Goal: Task Accomplishment & Management: Complete application form

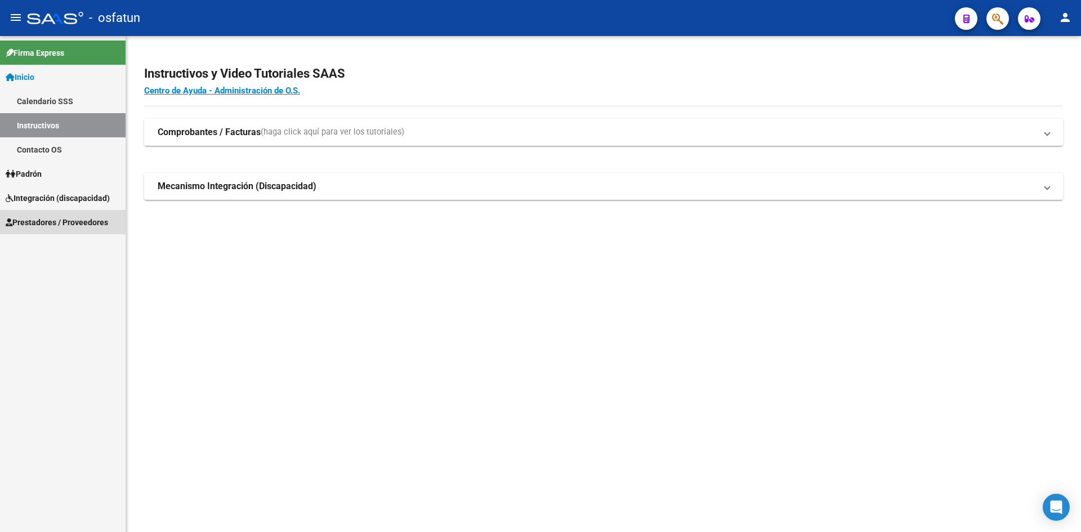
click at [68, 224] on span "Prestadores / Proveedores" at bounding box center [57, 222] width 102 height 12
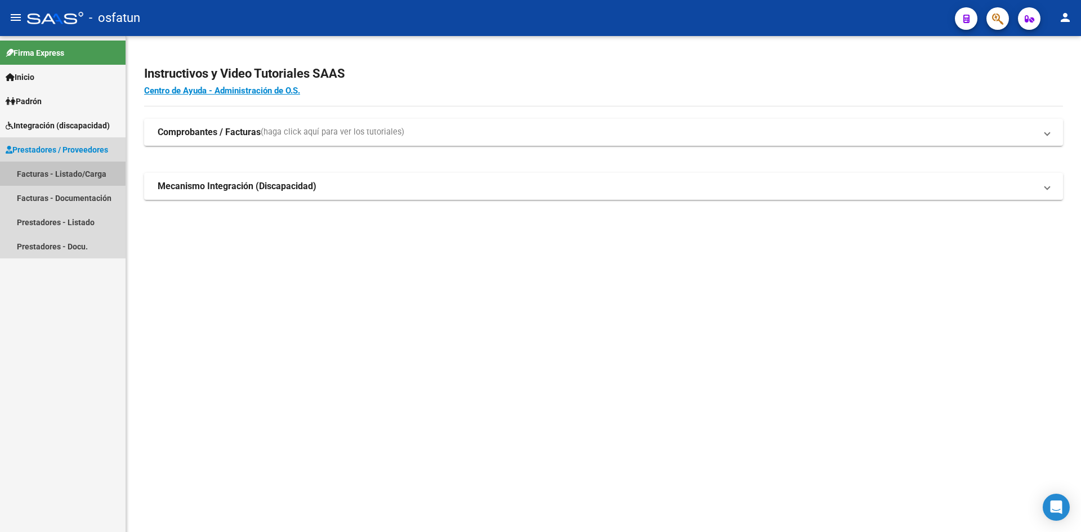
click at [60, 173] on link "Facturas - Listado/Carga" at bounding box center [63, 174] width 126 height 24
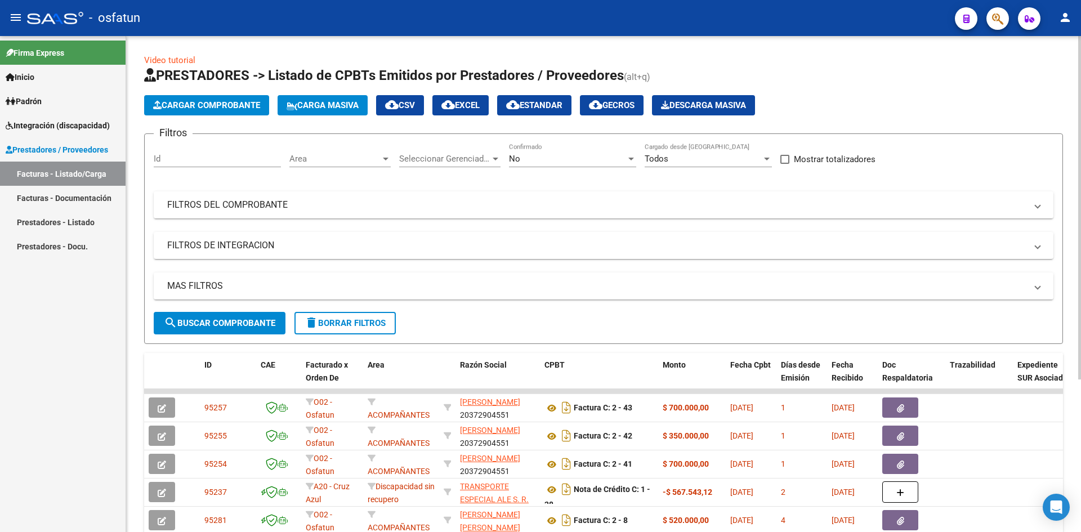
click at [217, 320] on span "search Buscar Comprobante" at bounding box center [220, 323] width 112 height 10
paste input "94243"
type input "94243"
click at [239, 328] on span "search Buscar Comprobante" at bounding box center [220, 323] width 112 height 10
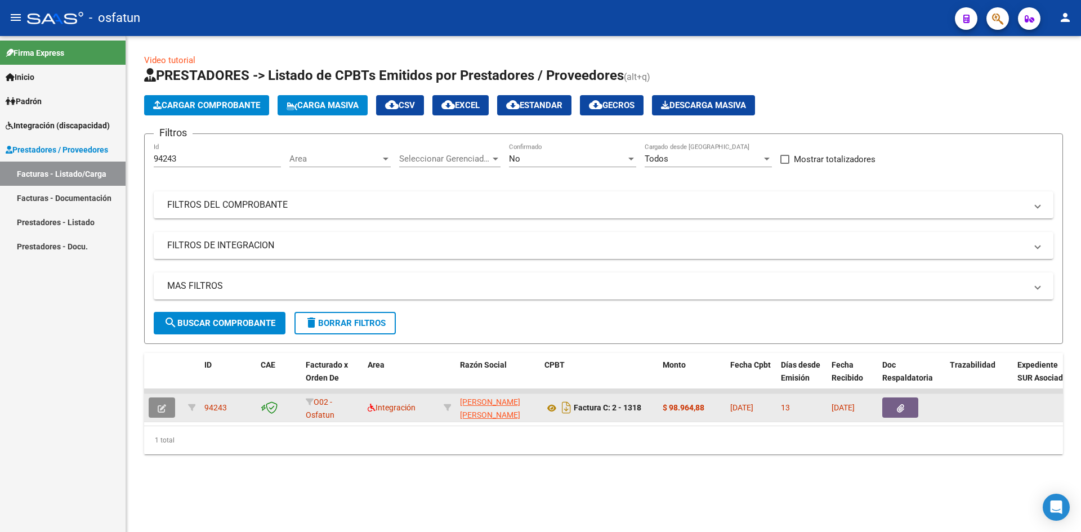
click at [167, 405] on button "button" at bounding box center [162, 408] width 26 height 20
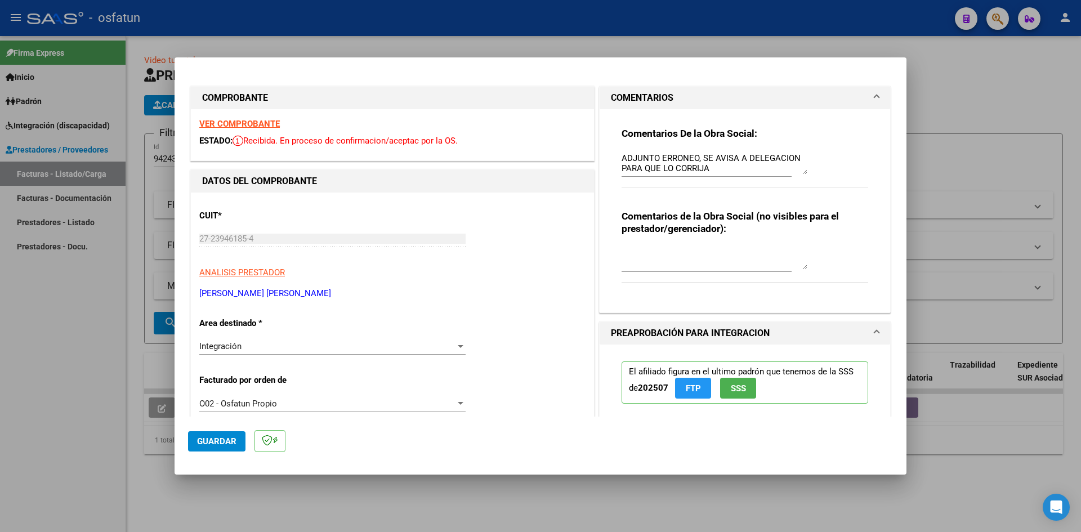
click at [237, 123] on strong "VER COMPROBANTE" at bounding box center [239, 124] width 81 height 10
drag, startPoint x: 258, startPoint y: 125, endPoint x: 318, endPoint y: 283, distance: 169.1
click at [318, 283] on div "CUIT * 27-23946185-4 Ingresar CUIT ANALISIS PRESTADOR [PERSON_NAME] [PERSON_NAM…" at bounding box center [392, 250] width 386 height 99
click at [55, 387] on div at bounding box center [540, 266] width 1081 height 532
type input "$ 0,00"
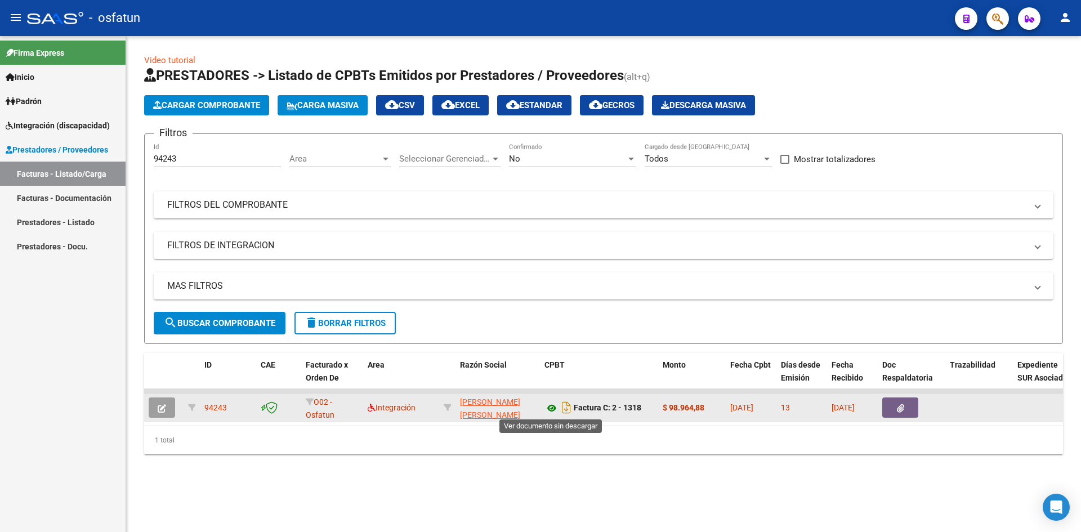
click at [550, 408] on icon at bounding box center [552, 409] width 15 height 14
click at [168, 407] on button "button" at bounding box center [162, 408] width 26 height 20
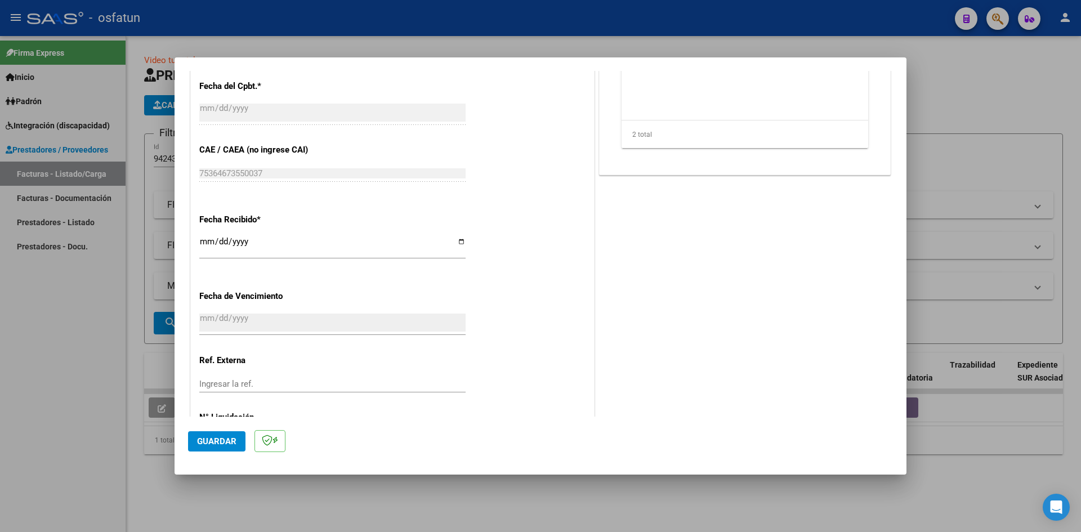
scroll to position [742, 0]
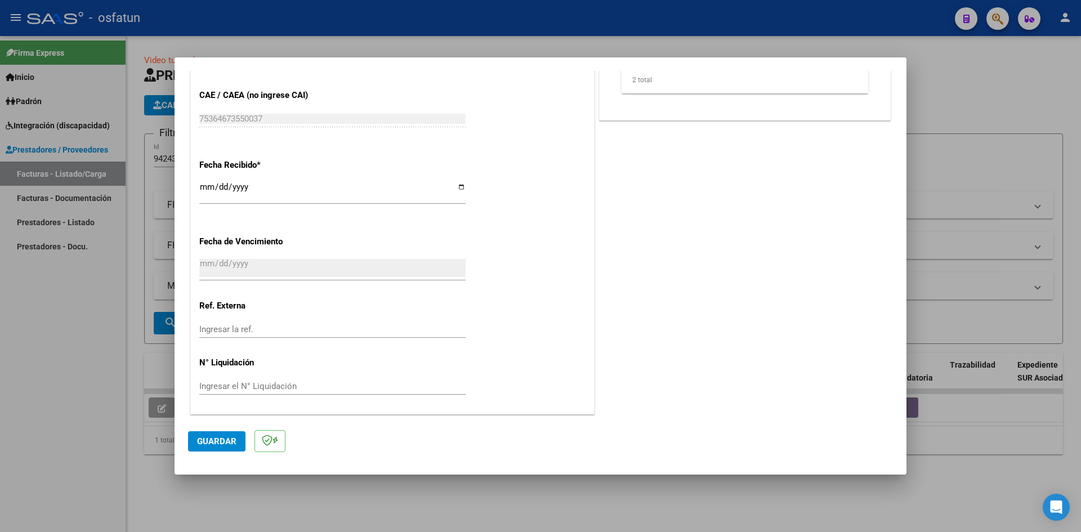
click at [122, 358] on div at bounding box center [540, 266] width 1081 height 532
type input "$ 0,00"
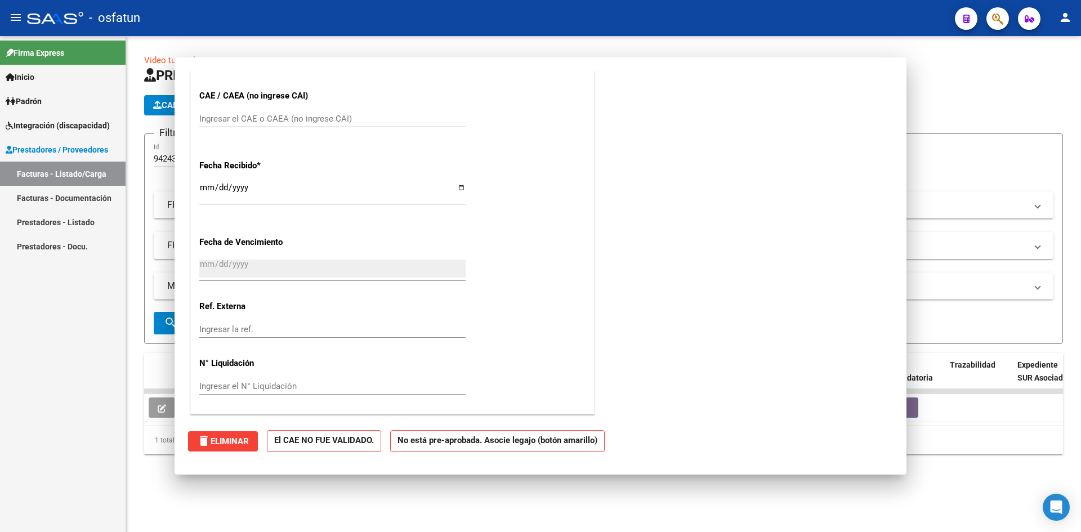
scroll to position [0, 0]
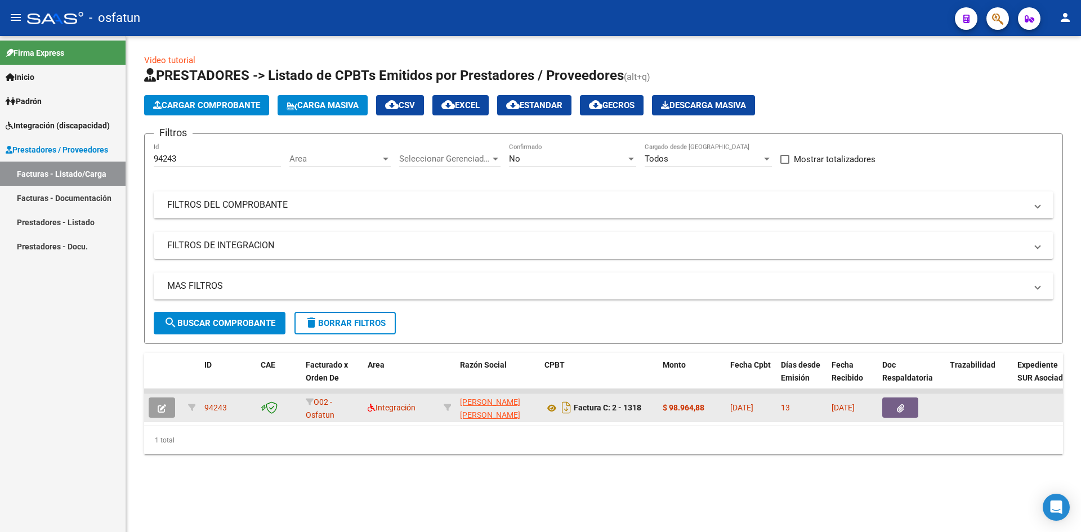
click at [900, 407] on icon "button" at bounding box center [900, 408] width 7 height 8
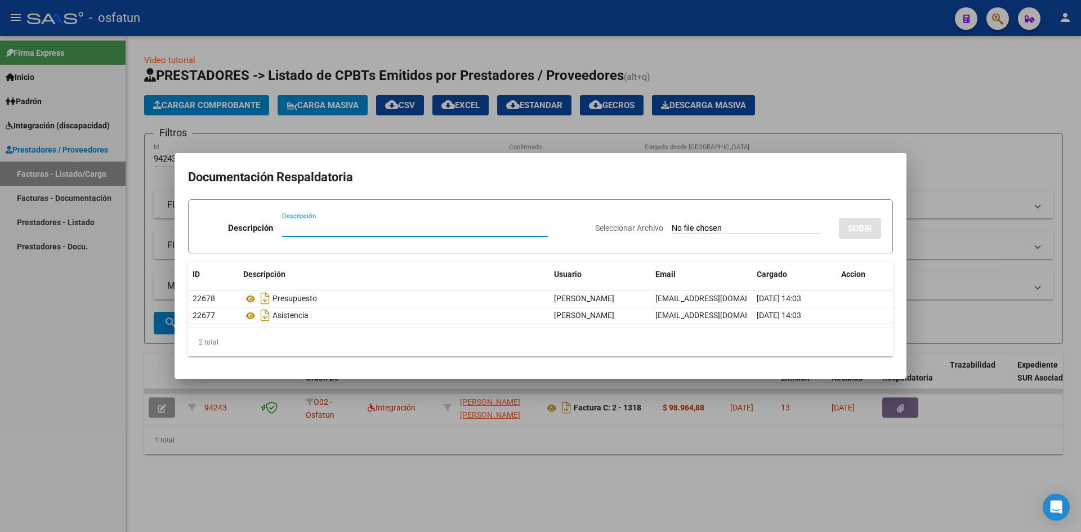
click at [41, 346] on div at bounding box center [540, 266] width 1081 height 532
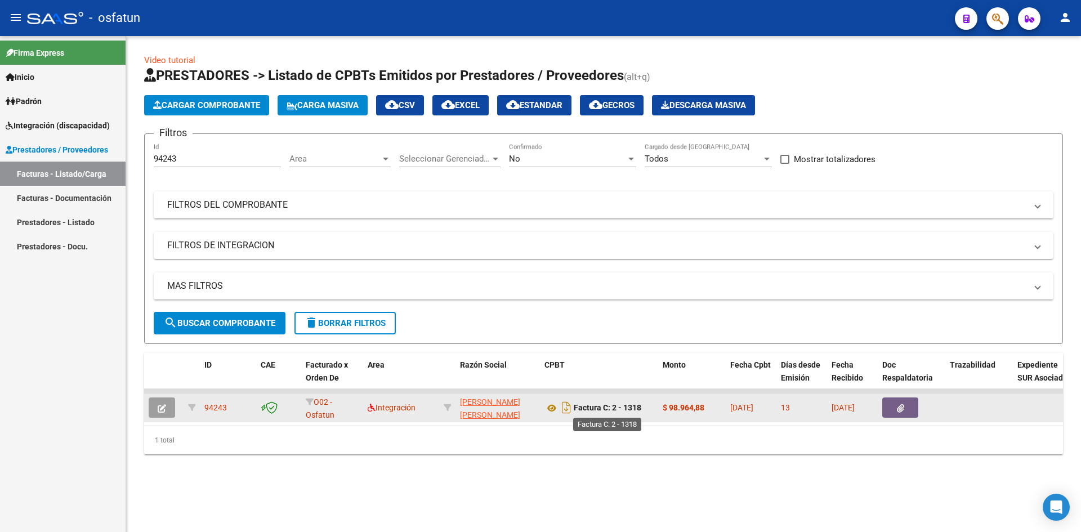
click at [612, 407] on strong "Factura C: 2 - 1318" at bounding box center [608, 408] width 68 height 9
click at [716, 402] on div "$ 98.964,88" at bounding box center [692, 408] width 59 height 13
click at [790, 404] on span "13" at bounding box center [785, 407] width 9 height 9
click at [855, 404] on span "[DATE]" at bounding box center [843, 407] width 23 height 9
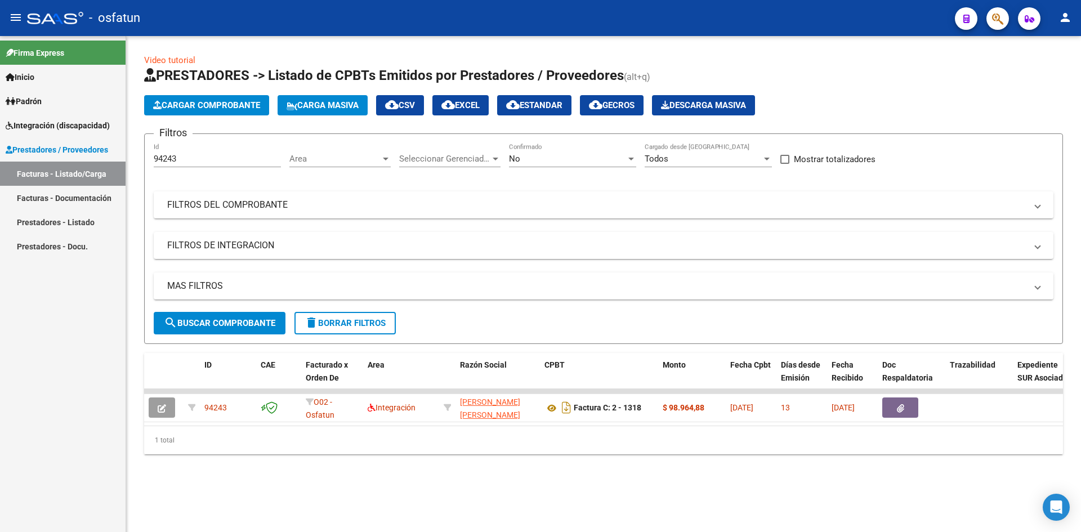
click at [518, 503] on mat-sidenav-content "Video tutorial PRESTADORES -> Listado de CPBTs Emitidos por Prestadores / Prove…" at bounding box center [603, 284] width 955 height 496
click at [193, 98] on button "Cargar Comprobante" at bounding box center [206, 105] width 125 height 20
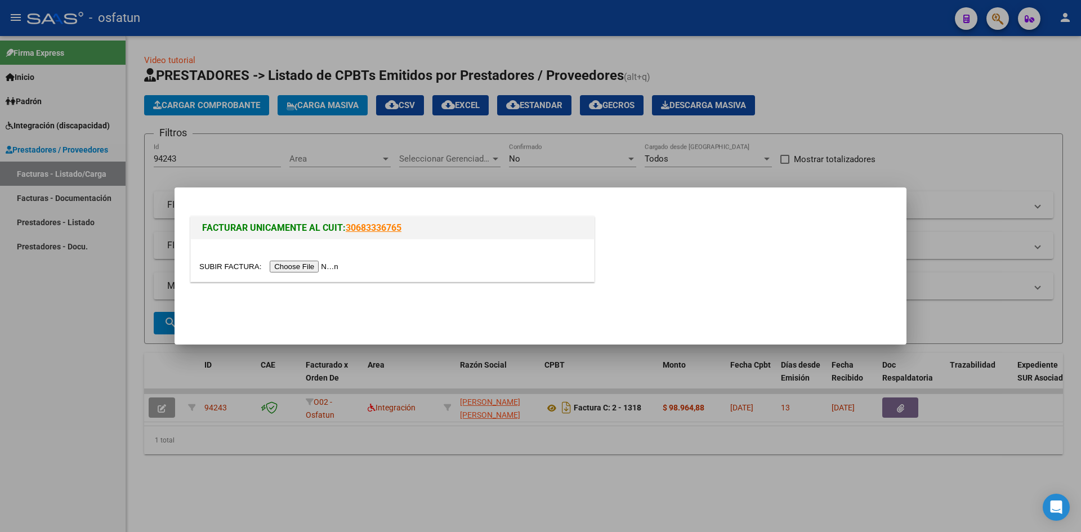
click at [311, 266] on input "file" at bounding box center [270, 267] width 142 height 12
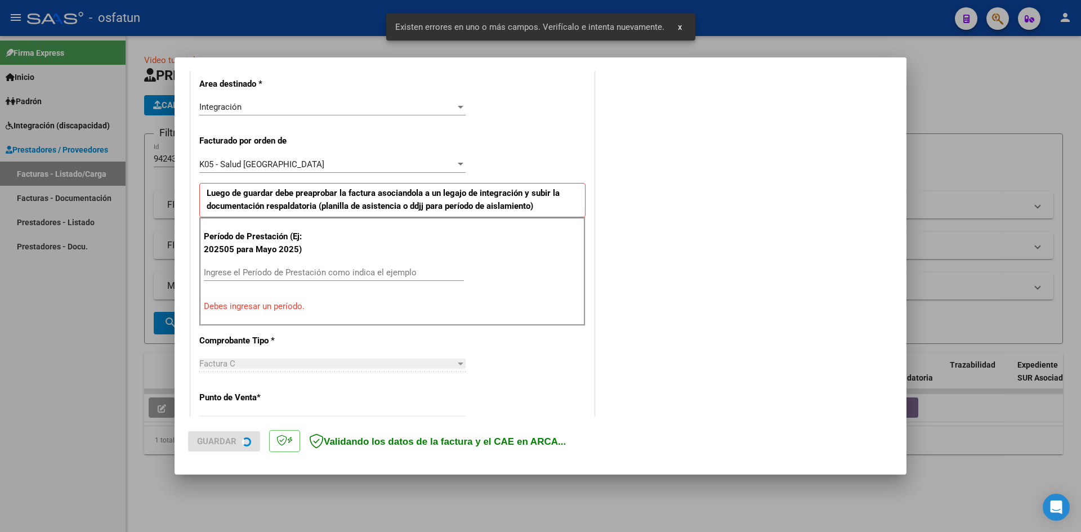
scroll to position [277, 0]
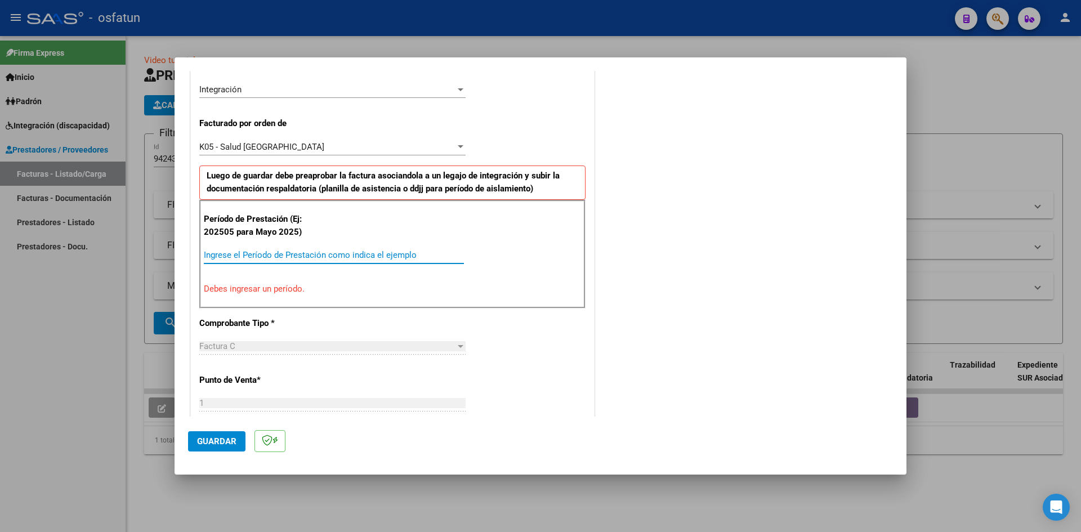
click at [231, 251] on input "Ingrese el Período de Prestación como indica el ejemplo" at bounding box center [334, 255] width 260 height 10
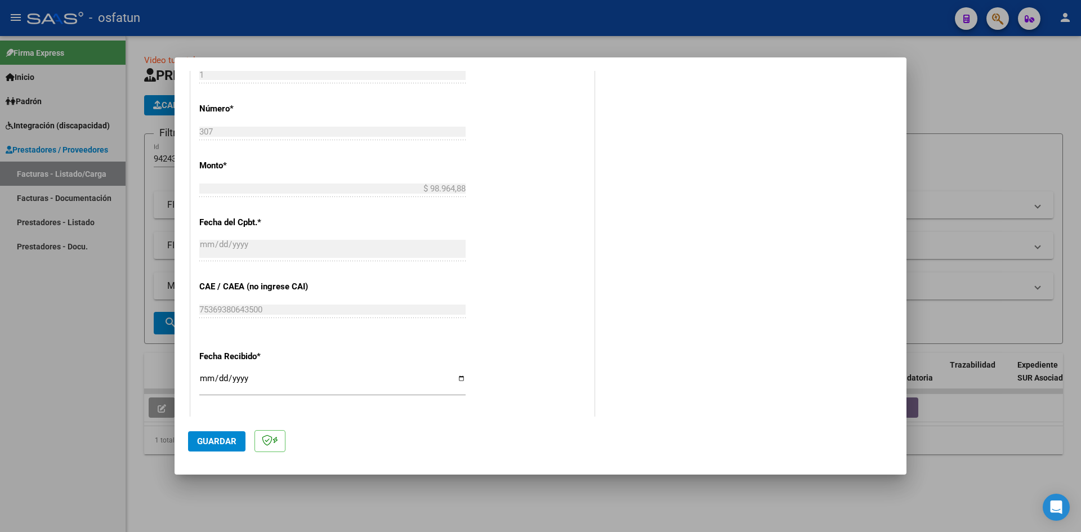
scroll to position [619, 0]
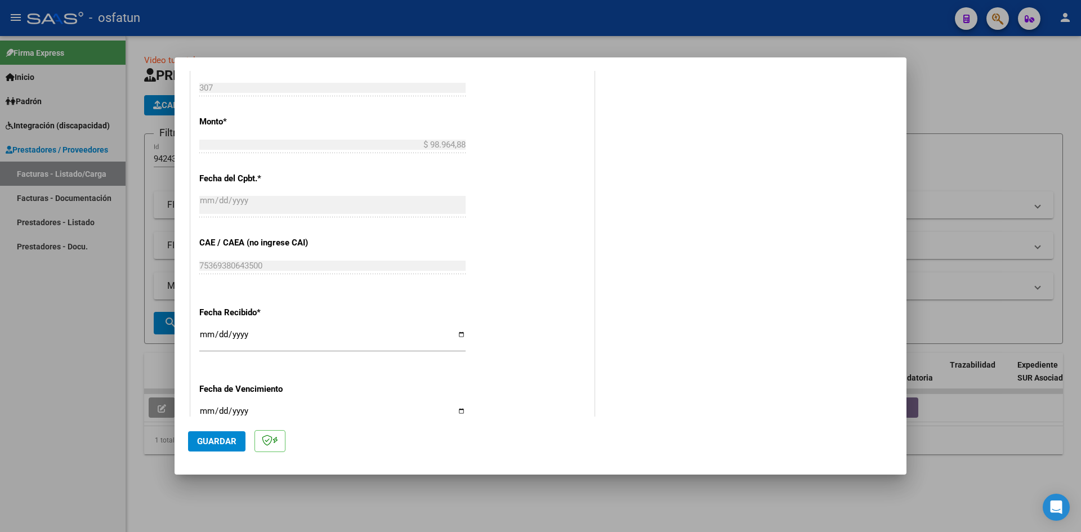
type input "202508"
click at [209, 434] on button "Guardar" at bounding box center [216, 441] width 57 height 20
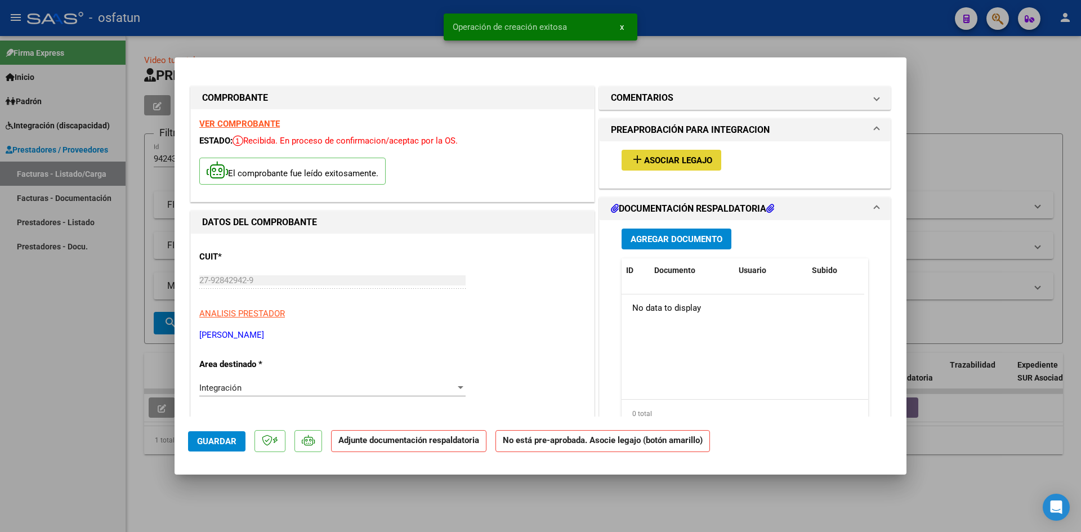
click at [659, 161] on span "Asociar Legajo" at bounding box center [678, 160] width 68 height 10
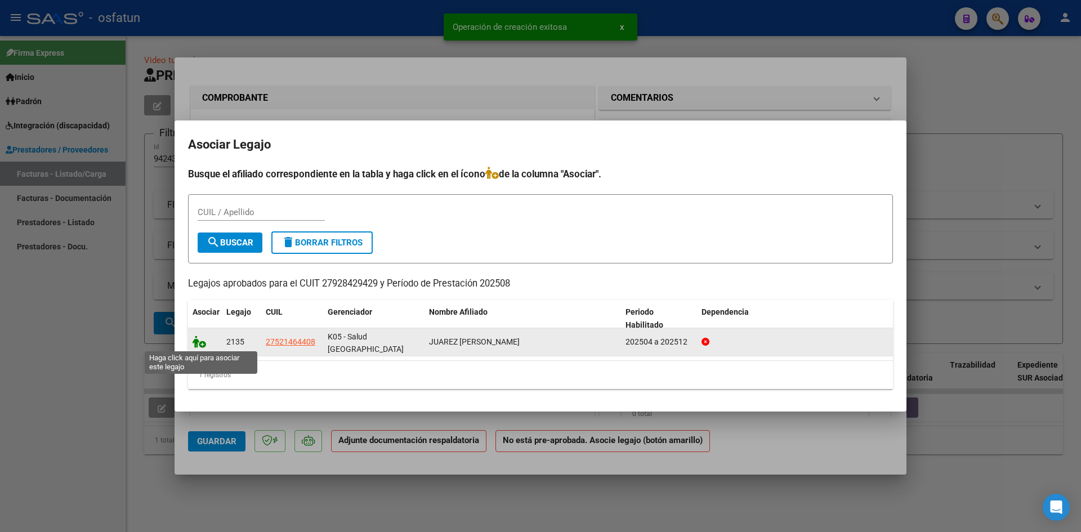
click at [195, 344] on icon at bounding box center [200, 342] width 14 height 12
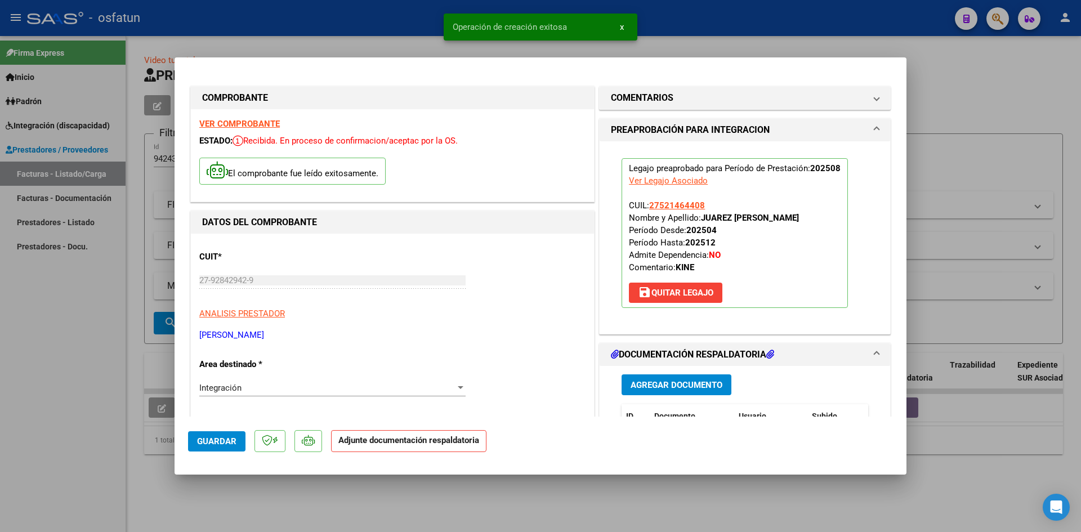
click at [686, 381] on span "Agregar Documento" at bounding box center [677, 385] width 92 height 10
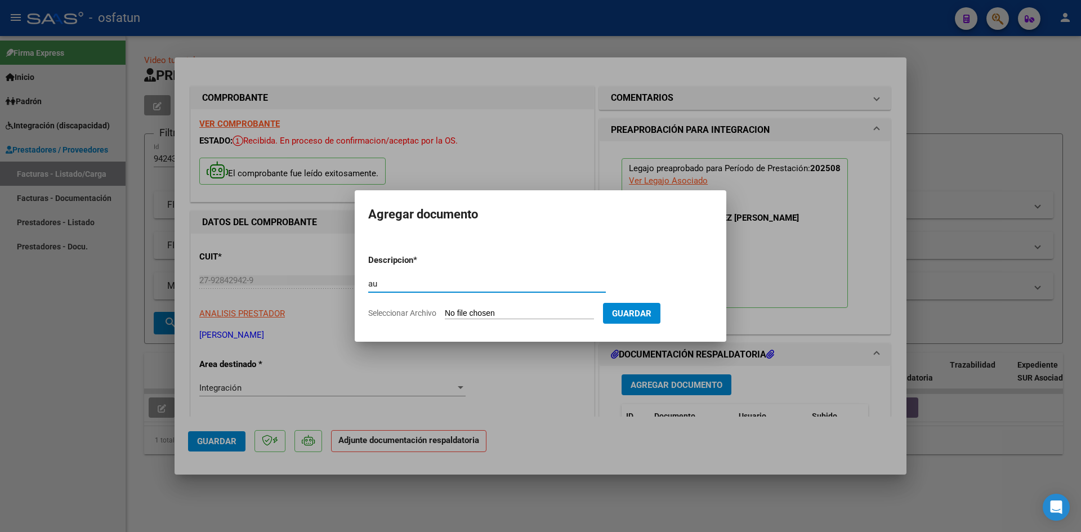
type input "a"
type input "ASISTENCIA"
click at [445, 309] on input "Seleccionar Archivo" at bounding box center [519, 314] width 149 height 11
type input "C:\fakepath\27928429429_011_00001_00000307-4.pdf"
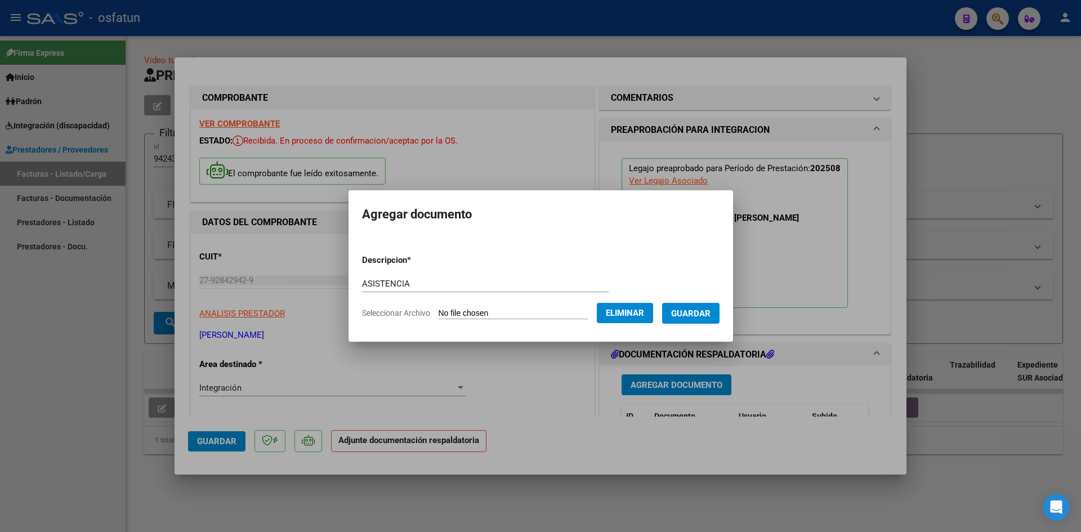
click at [694, 309] on span "Guardar" at bounding box center [690, 314] width 39 height 10
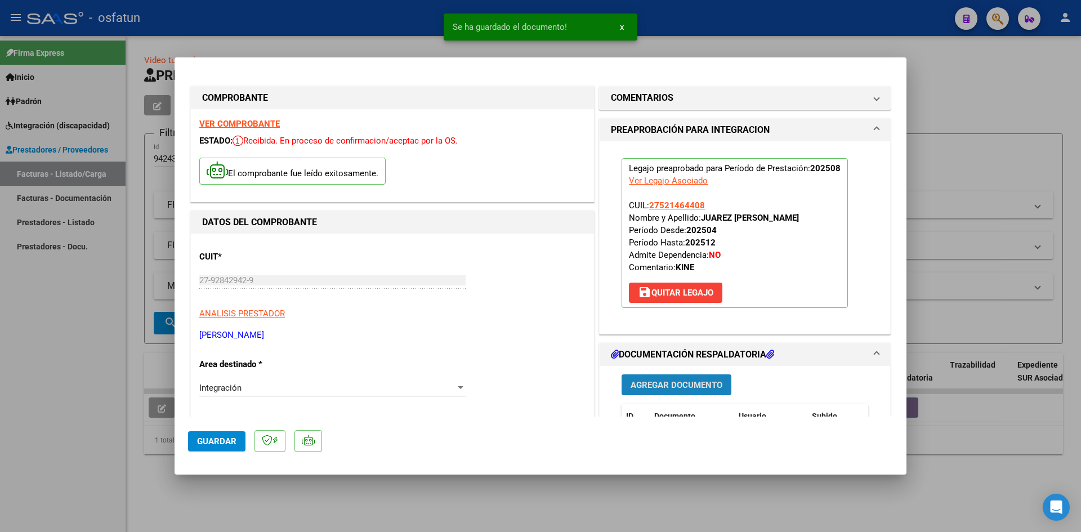
click at [649, 390] on span "Agregar Documento" at bounding box center [677, 385] width 92 height 10
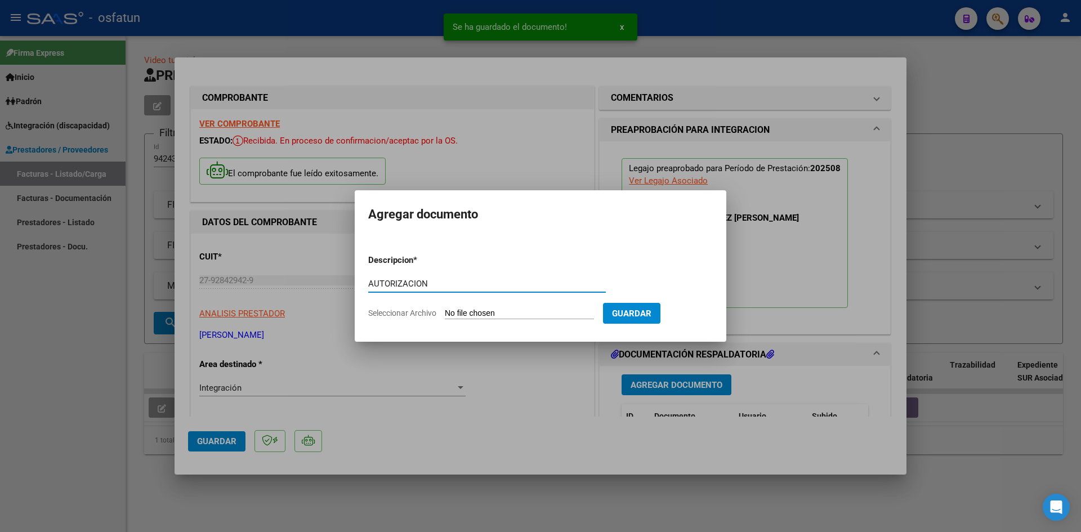
type input "AUTORIZACION"
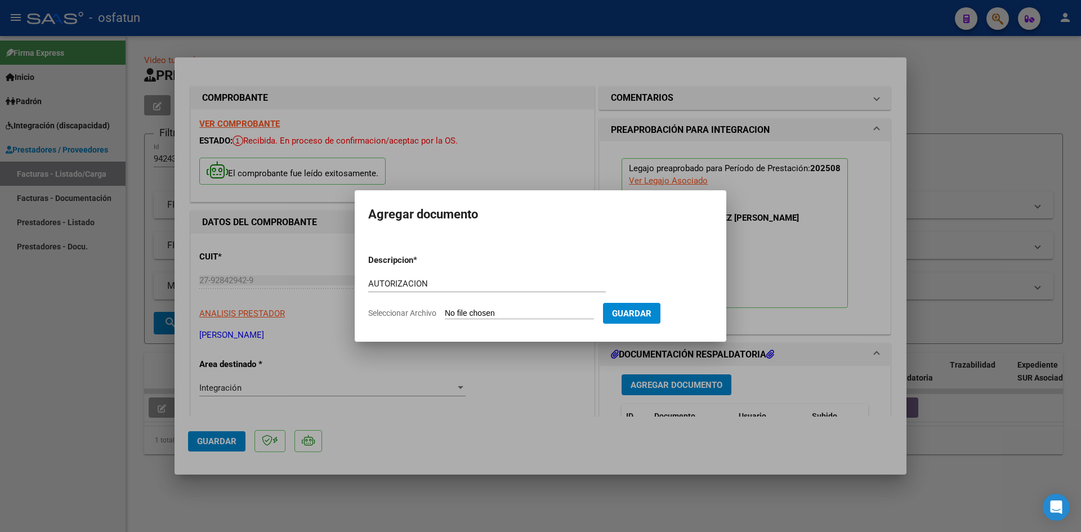
click at [445, 309] on input "Seleccionar Archivo" at bounding box center [519, 314] width 149 height 11
type input "C:\fakepath\Autorizaciones Kinesiologia.pdf"
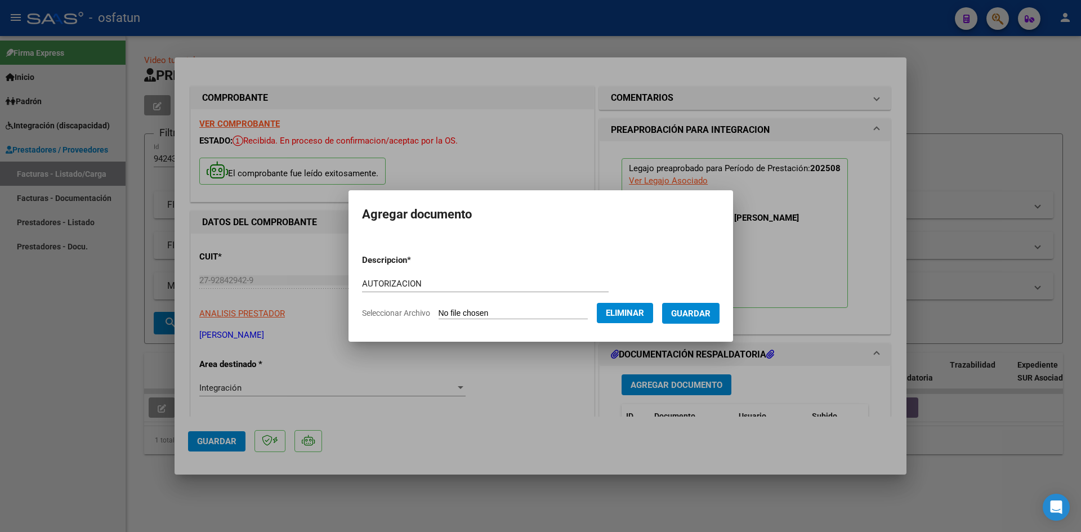
click at [711, 314] on span "Guardar" at bounding box center [690, 314] width 39 height 10
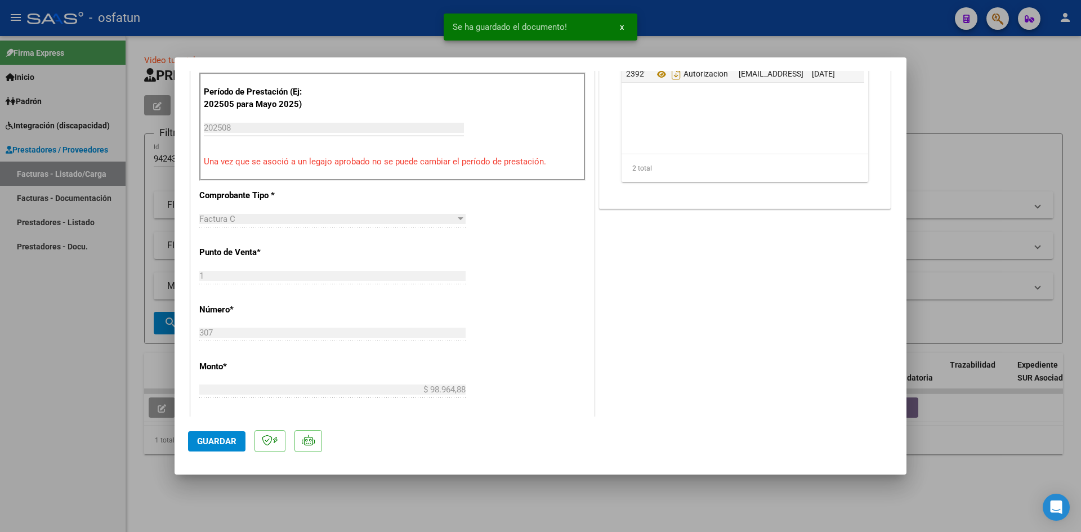
scroll to position [394, 0]
click at [230, 445] on span "Guardar" at bounding box center [216, 441] width 39 height 10
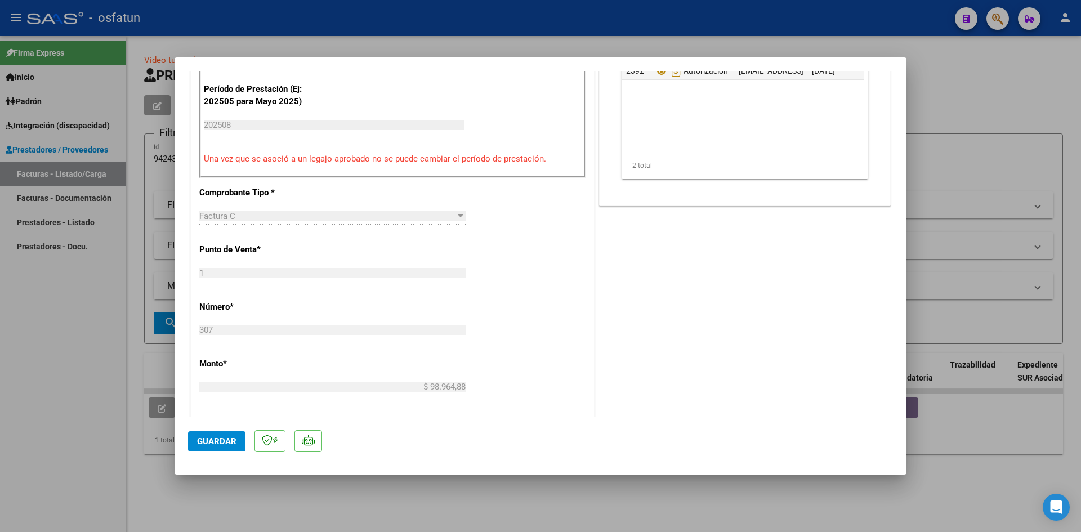
click at [219, 439] on span "Guardar" at bounding box center [216, 441] width 39 height 10
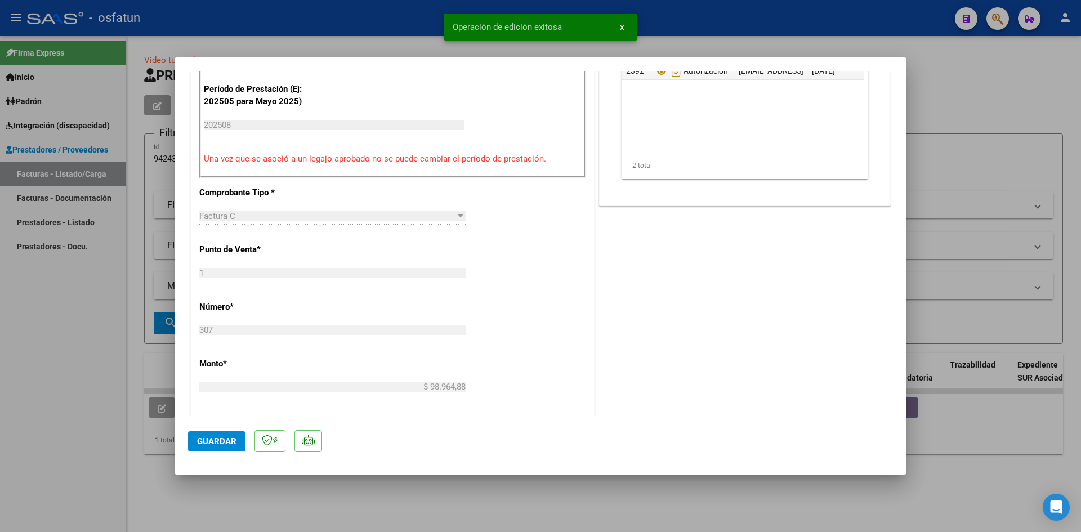
click at [8, 397] on div at bounding box center [540, 266] width 1081 height 532
type input "$ 0,00"
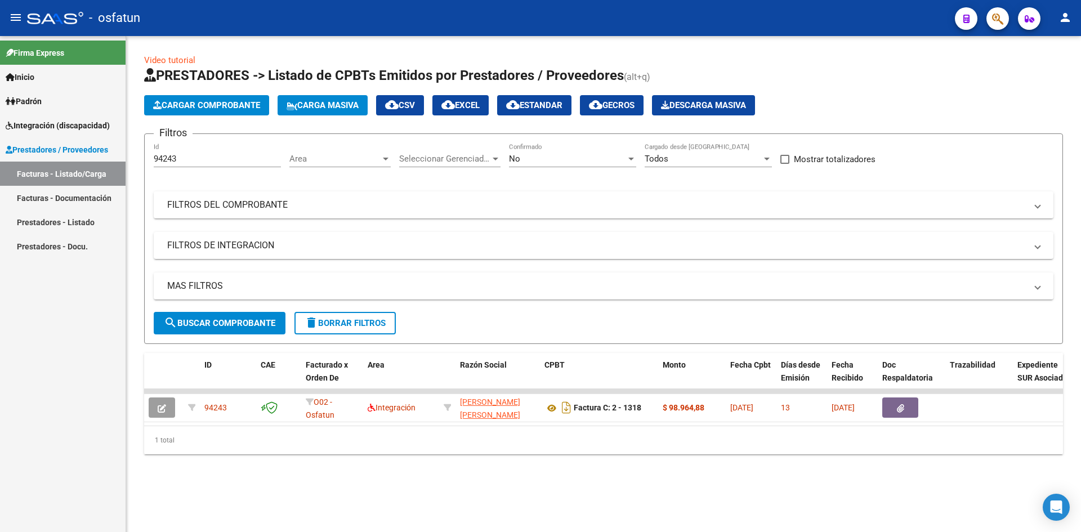
click at [215, 106] on span "Cargar Comprobante" at bounding box center [206, 105] width 107 height 10
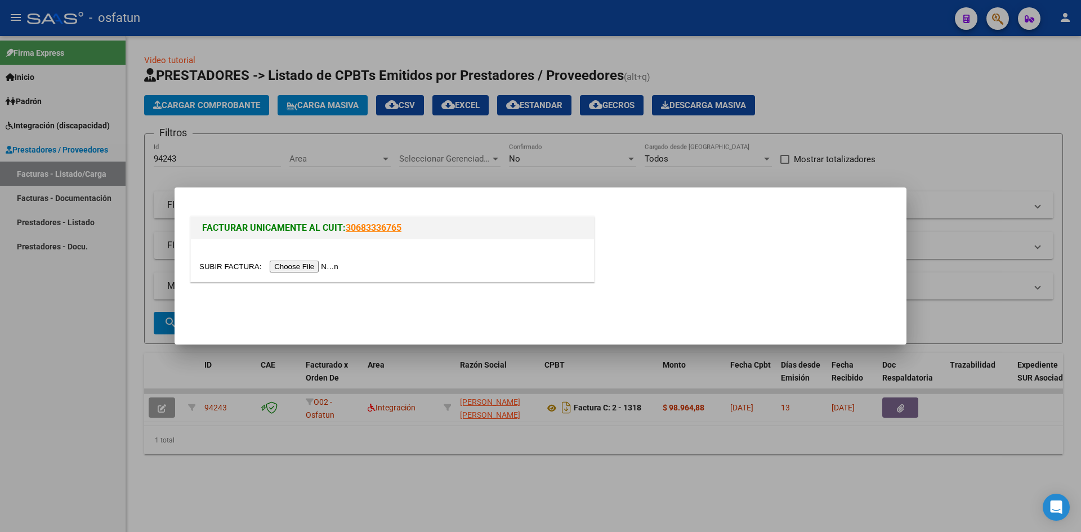
click at [284, 267] on input "file" at bounding box center [270, 267] width 142 height 12
click at [39, 347] on div at bounding box center [540, 266] width 1081 height 532
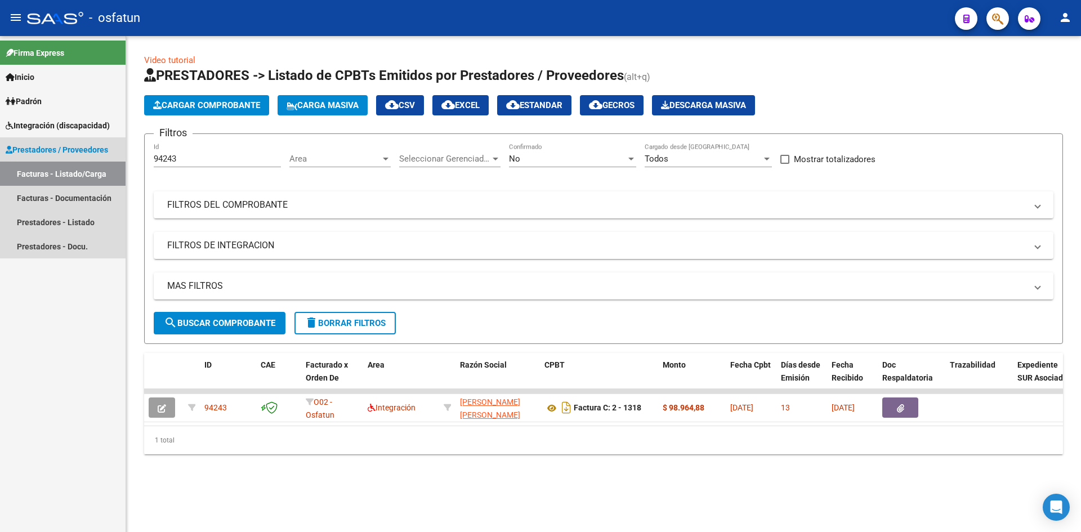
click at [65, 170] on link "Facturas - Listado/Carga" at bounding box center [63, 174] width 126 height 24
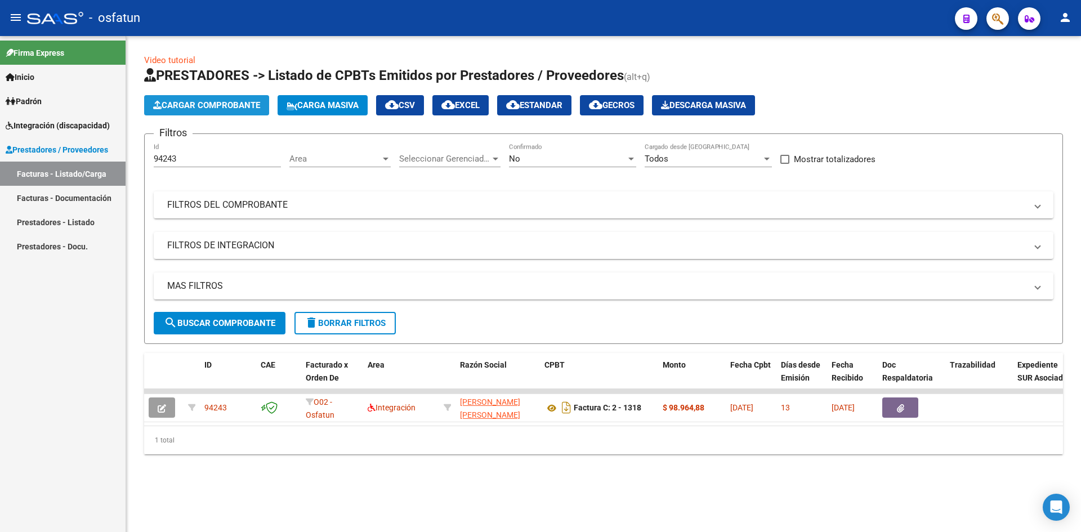
click at [204, 106] on span "Cargar Comprobante" at bounding box center [206, 105] width 107 height 10
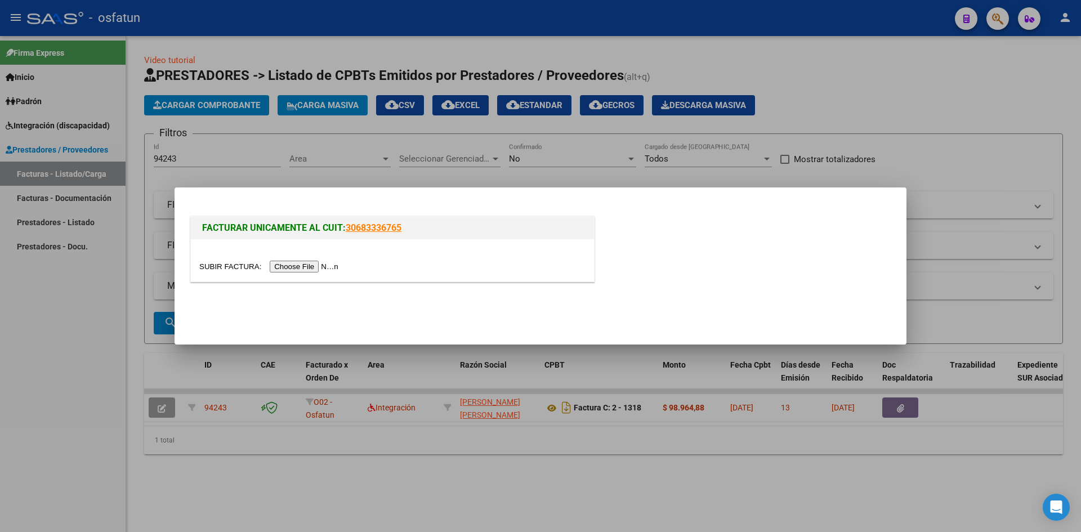
click at [302, 265] on input "file" at bounding box center [270, 267] width 142 height 12
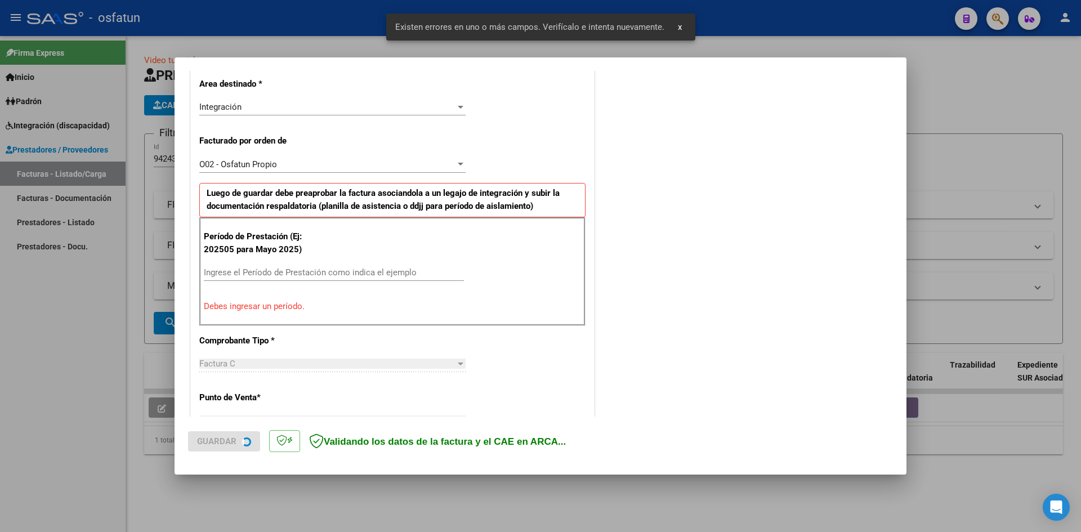
scroll to position [277, 0]
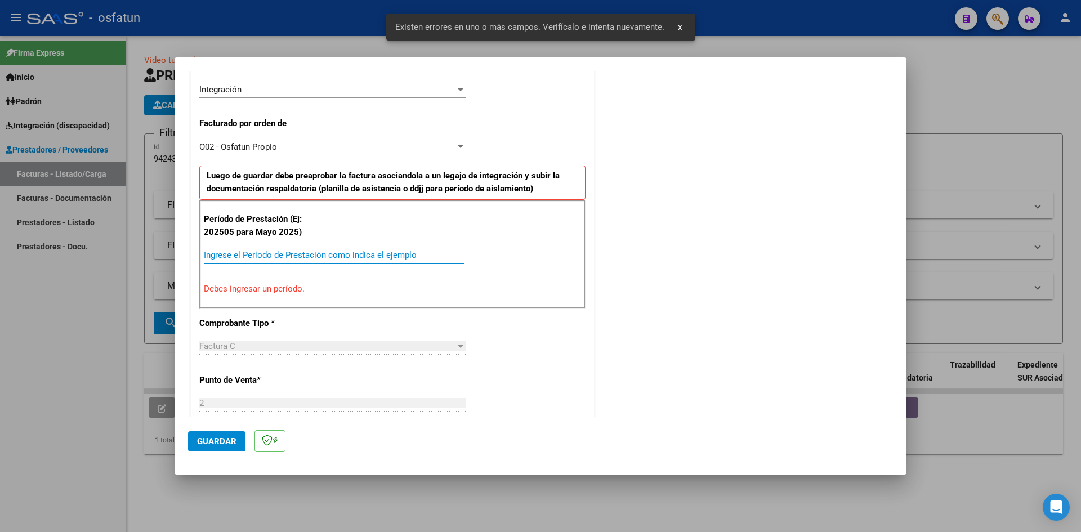
click at [264, 253] on input "Ingrese el Período de Prestación como indica el ejemplo" at bounding box center [334, 255] width 260 height 10
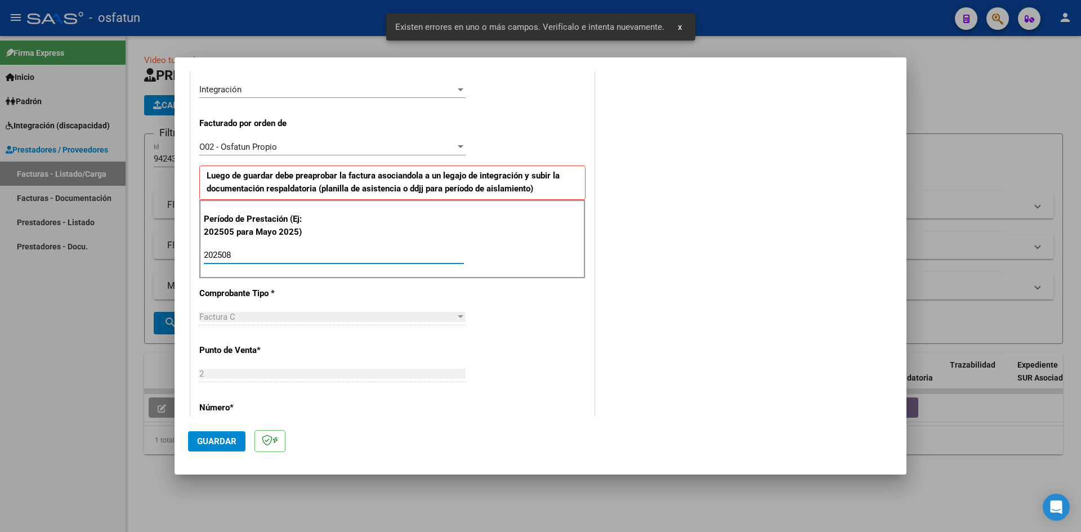
type input "202508"
click at [221, 441] on span "Guardar" at bounding box center [216, 441] width 39 height 10
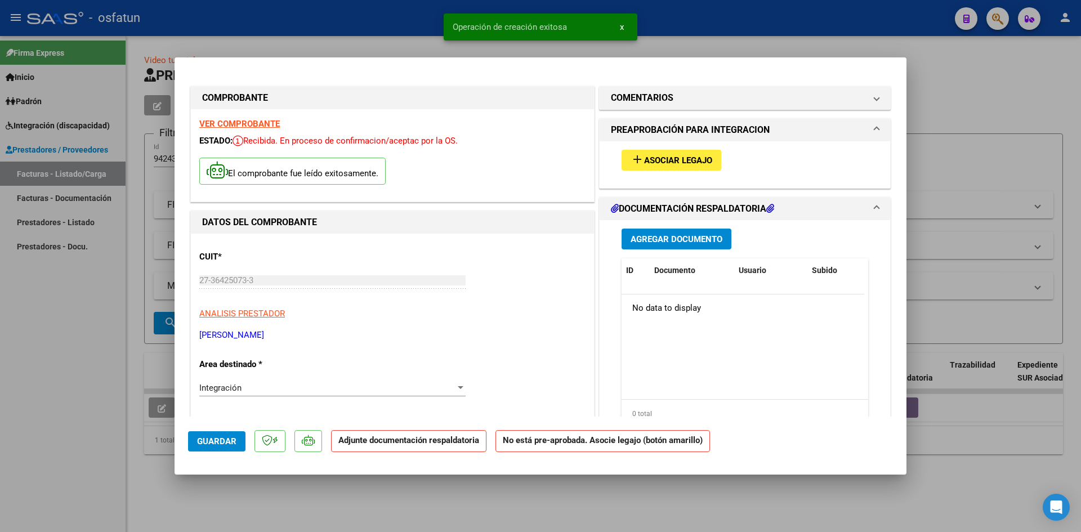
click at [677, 155] on span "Asociar Legajo" at bounding box center [678, 160] width 68 height 10
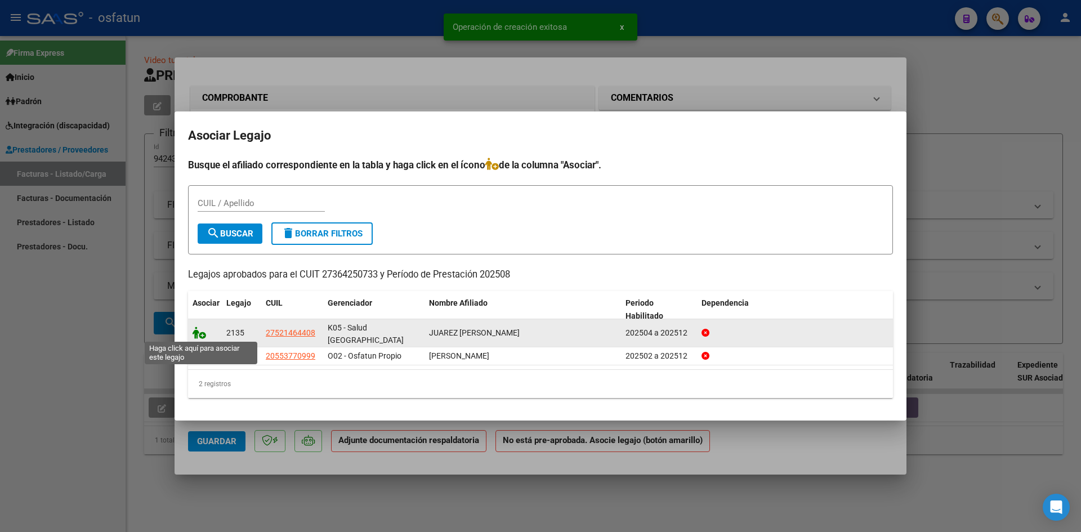
click at [196, 330] on icon at bounding box center [200, 333] width 14 height 12
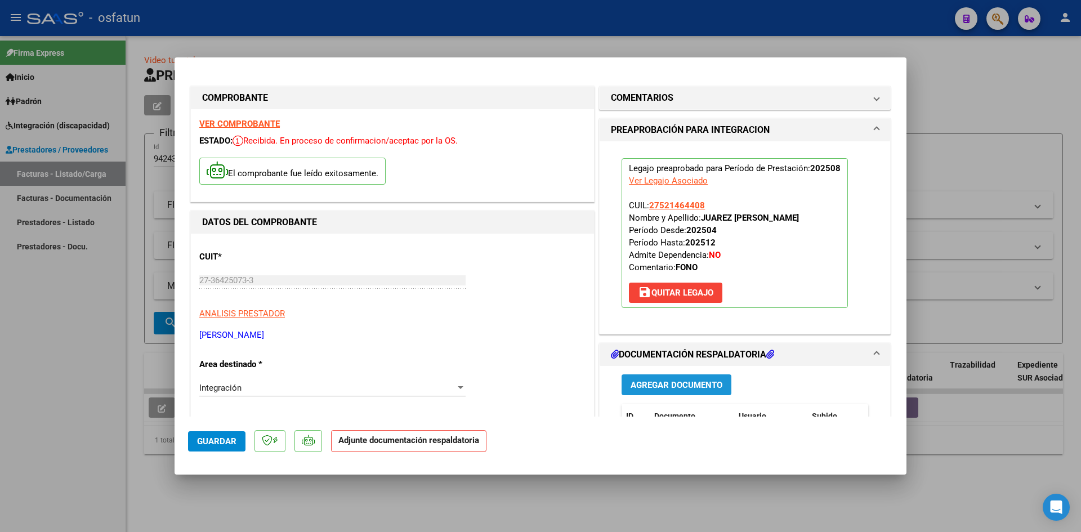
click at [651, 383] on span "Agregar Documento" at bounding box center [677, 385] width 92 height 10
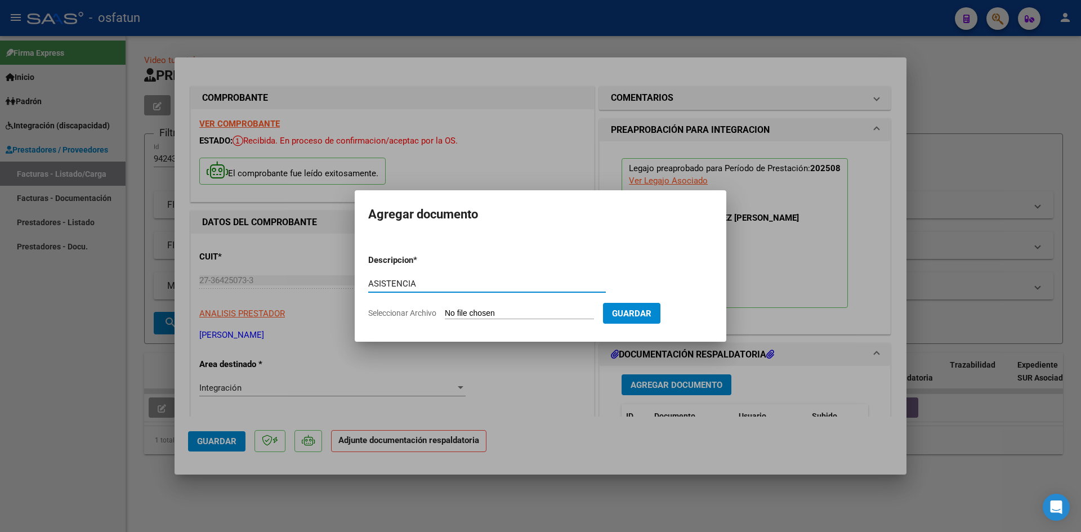
type input "ASISTENCIA"
click at [445, 309] on input "Seleccionar Archivo" at bounding box center [519, 314] width 149 height 11
type input "C:\fakepath\ASIST FONO AGOSTO.pdf"
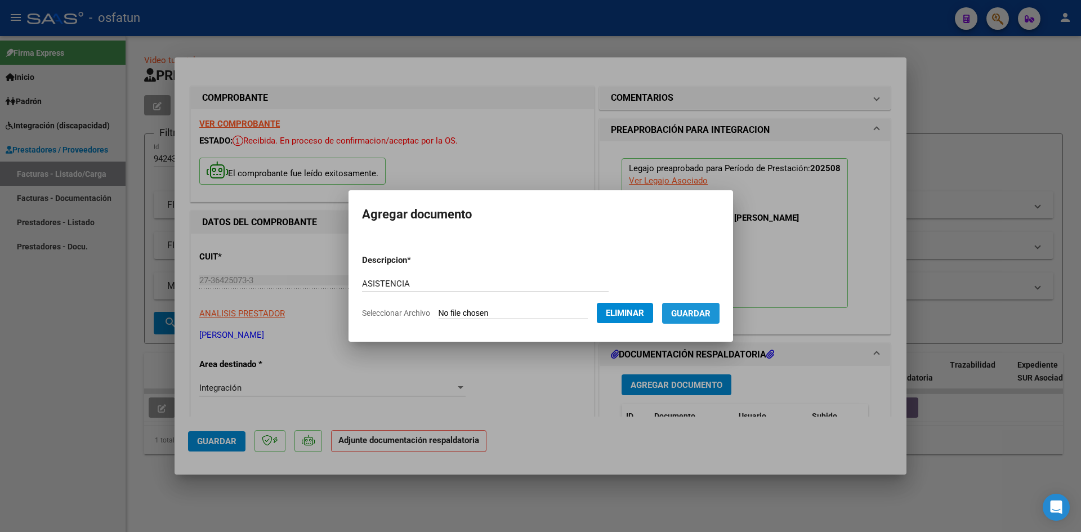
click at [711, 315] on span "Guardar" at bounding box center [690, 314] width 39 height 10
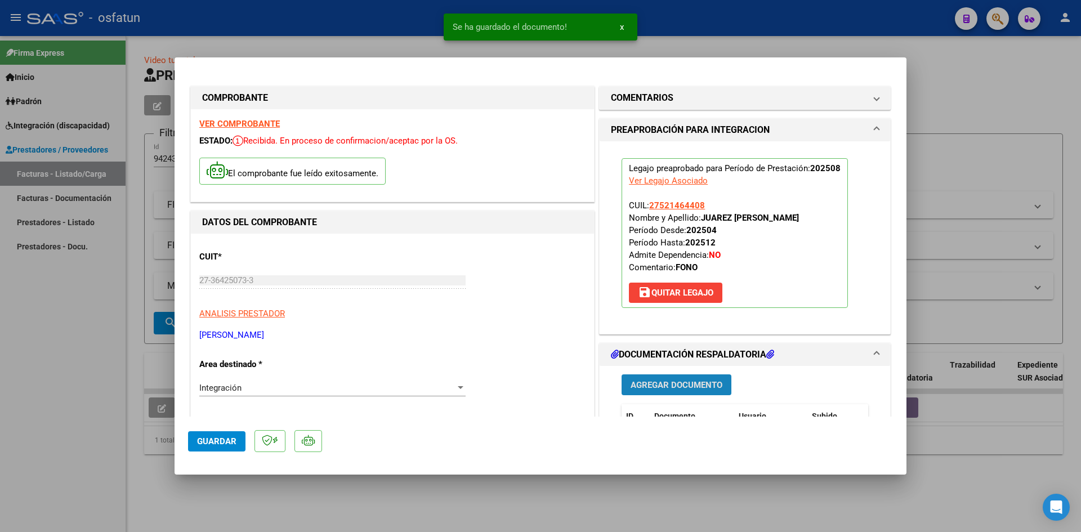
click at [682, 380] on span "Agregar Documento" at bounding box center [677, 385] width 92 height 10
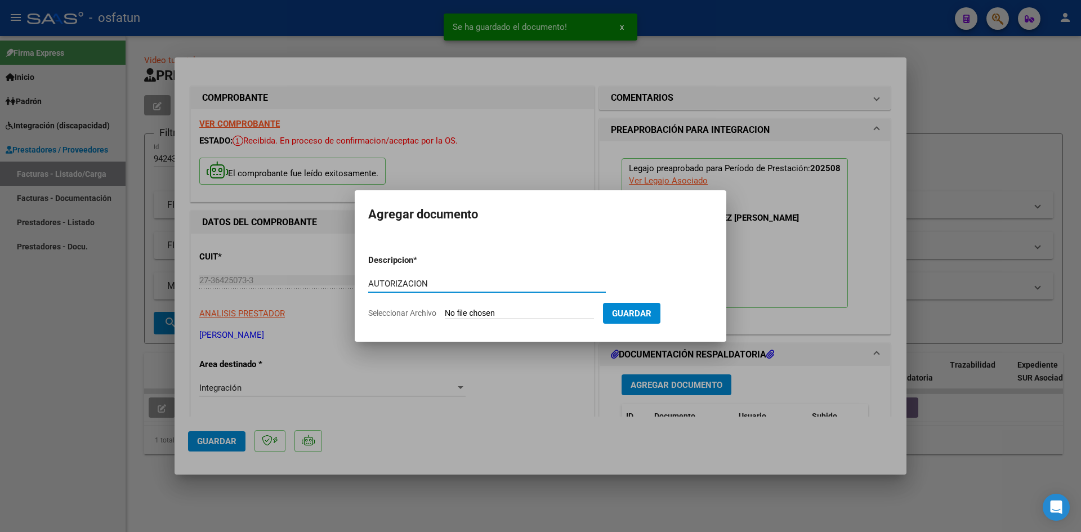
type input "AUTORIZACION"
click at [445, 309] on input "Seleccionar Archivo" at bounding box center [519, 314] width 149 height 11
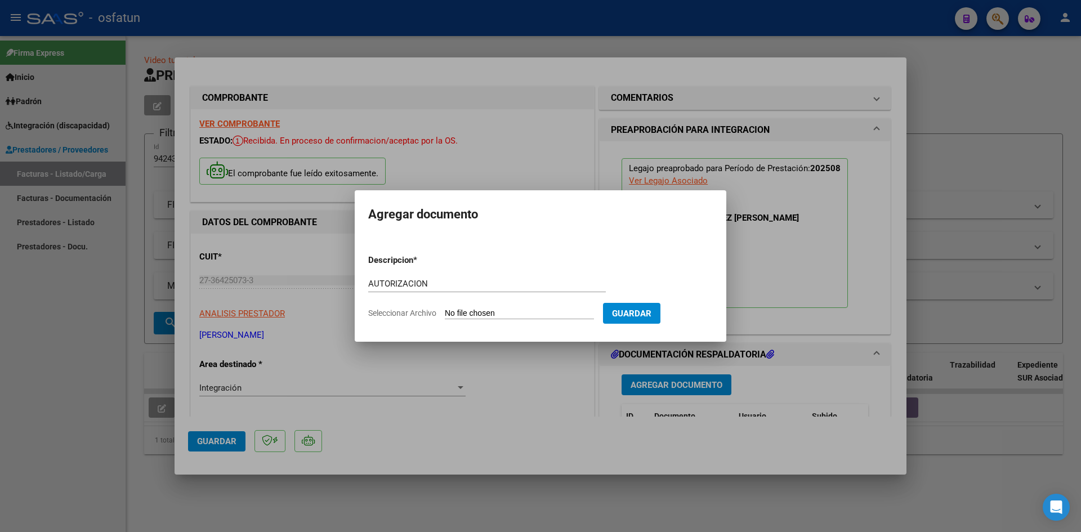
type input "C:\fakepath\Autorizaciones FONO.pdf"
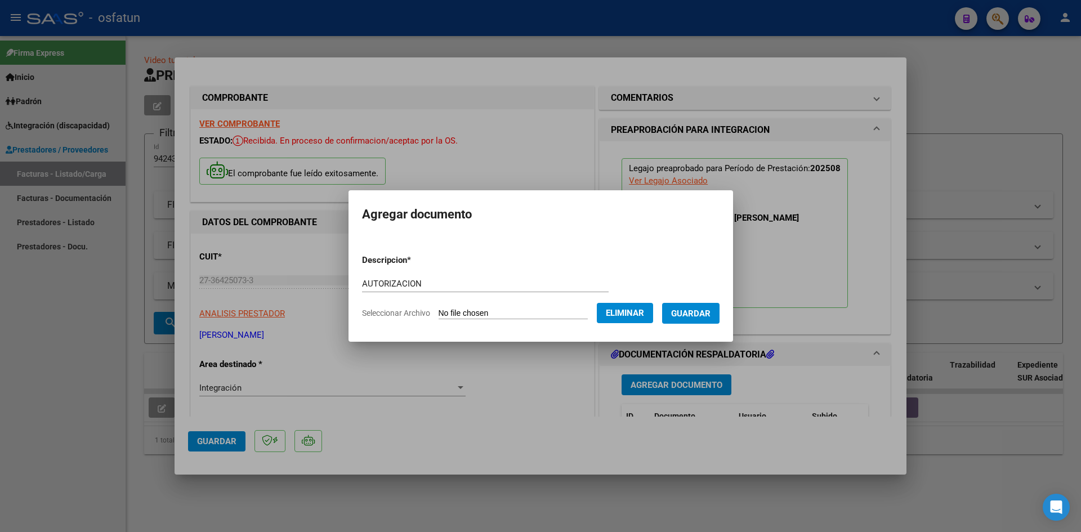
click at [701, 315] on span "Guardar" at bounding box center [690, 314] width 39 height 10
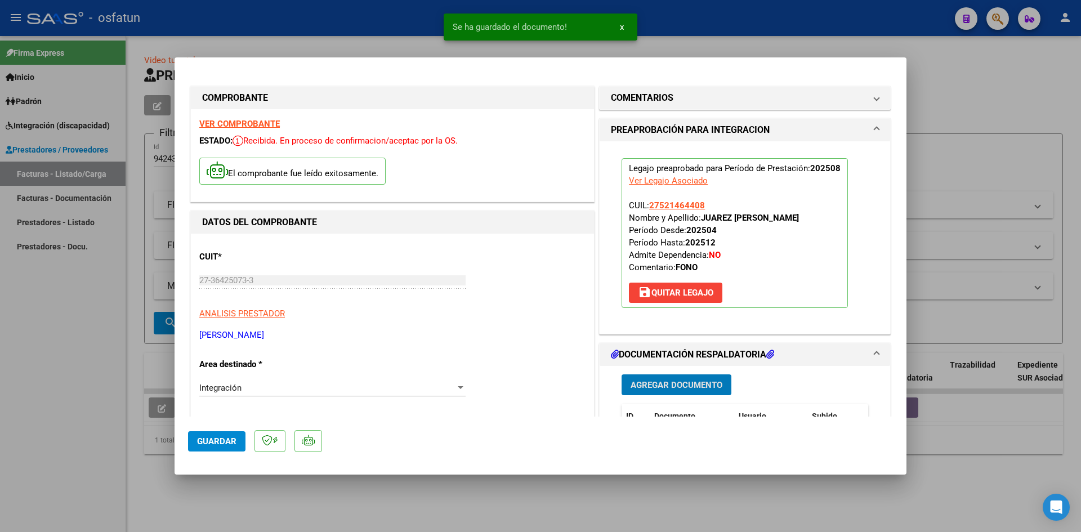
click at [209, 439] on span "Guardar" at bounding box center [216, 441] width 39 height 10
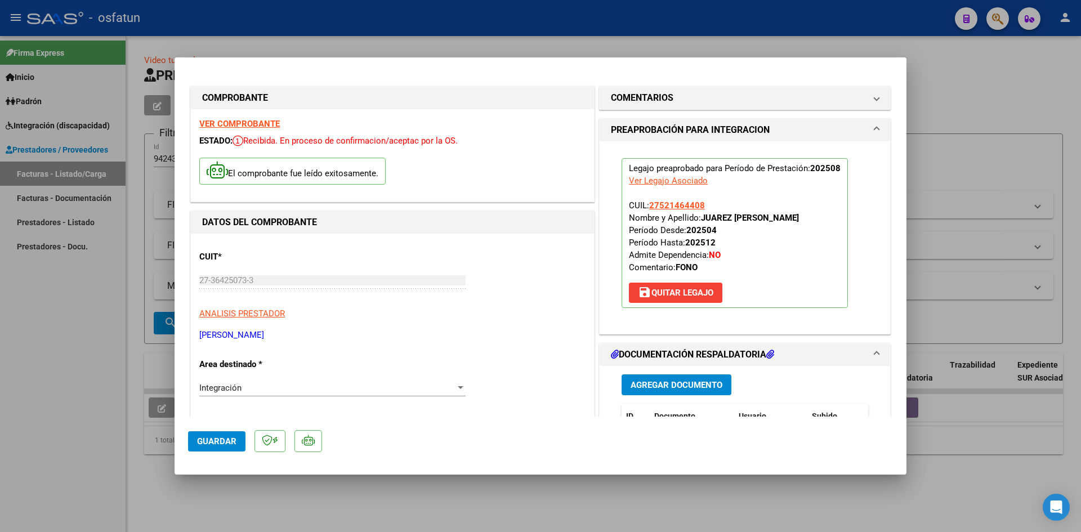
click at [204, 441] on span "Guardar" at bounding box center [216, 441] width 39 height 10
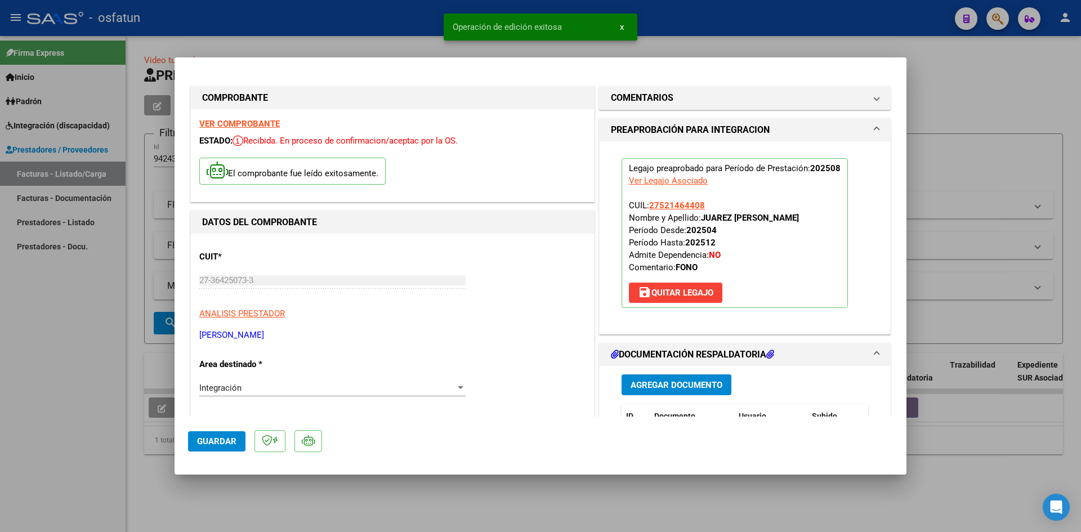
click at [12, 330] on div at bounding box center [540, 266] width 1081 height 532
type input "$ 0,00"
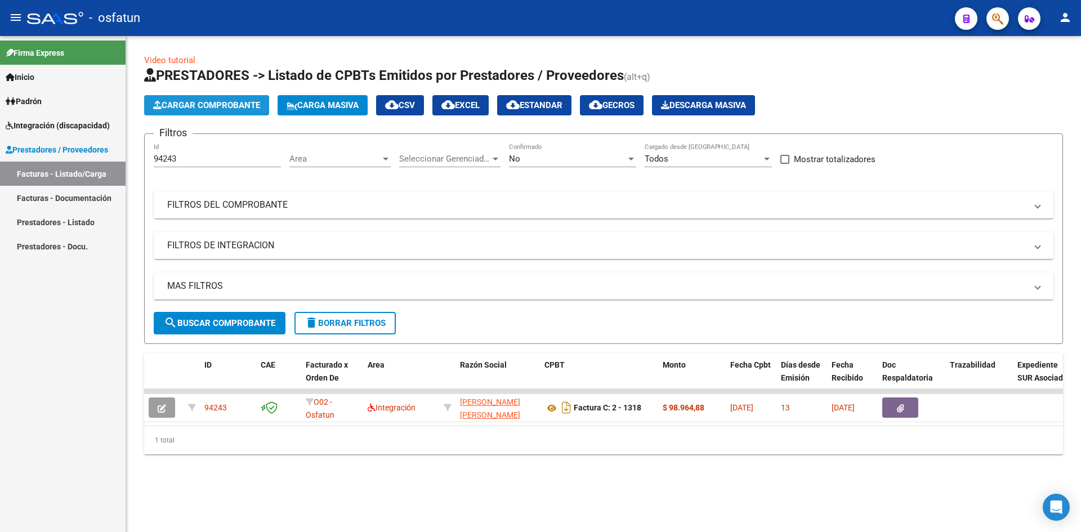
click at [201, 98] on button "Cargar Comprobante" at bounding box center [206, 105] width 125 height 20
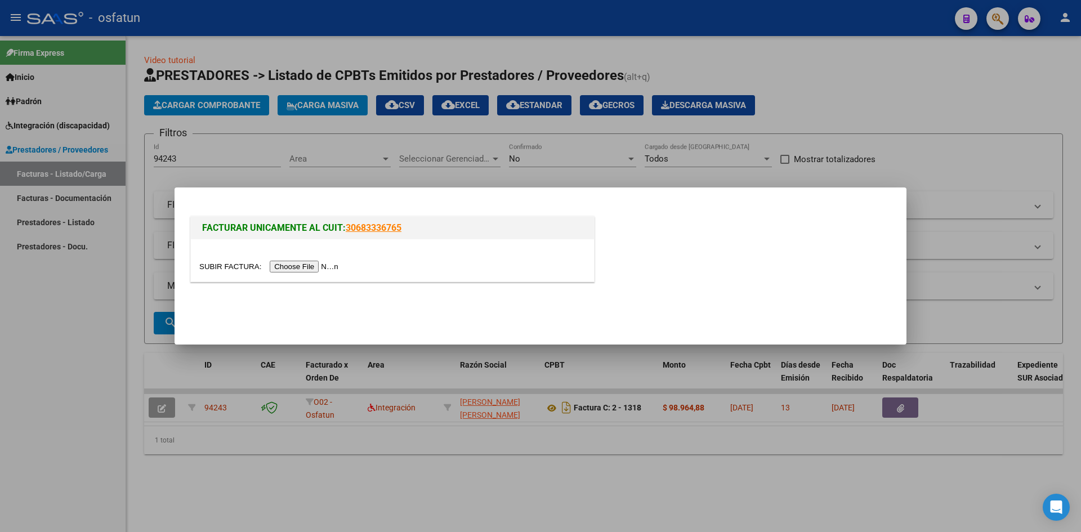
click at [300, 264] on input "file" at bounding box center [270, 267] width 142 height 12
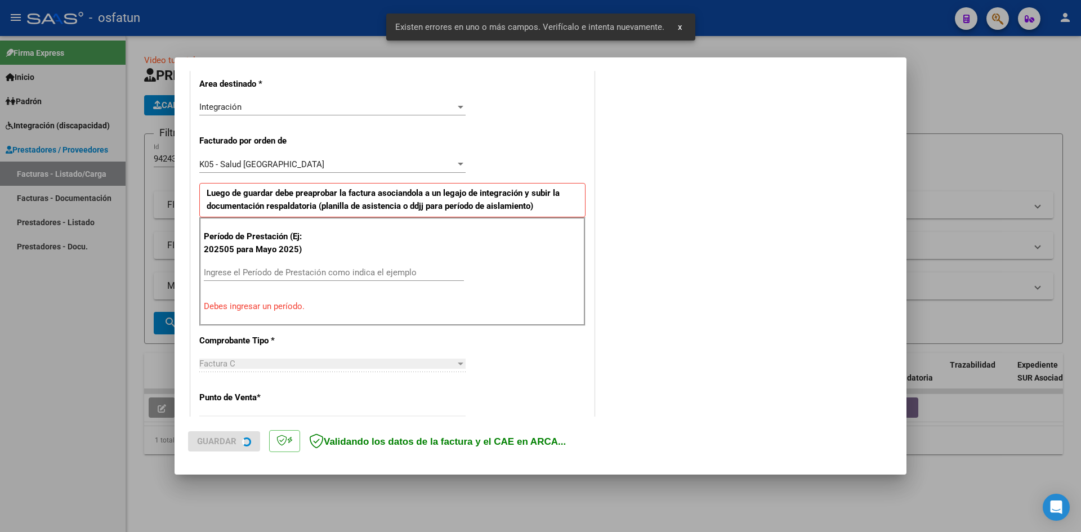
scroll to position [277, 0]
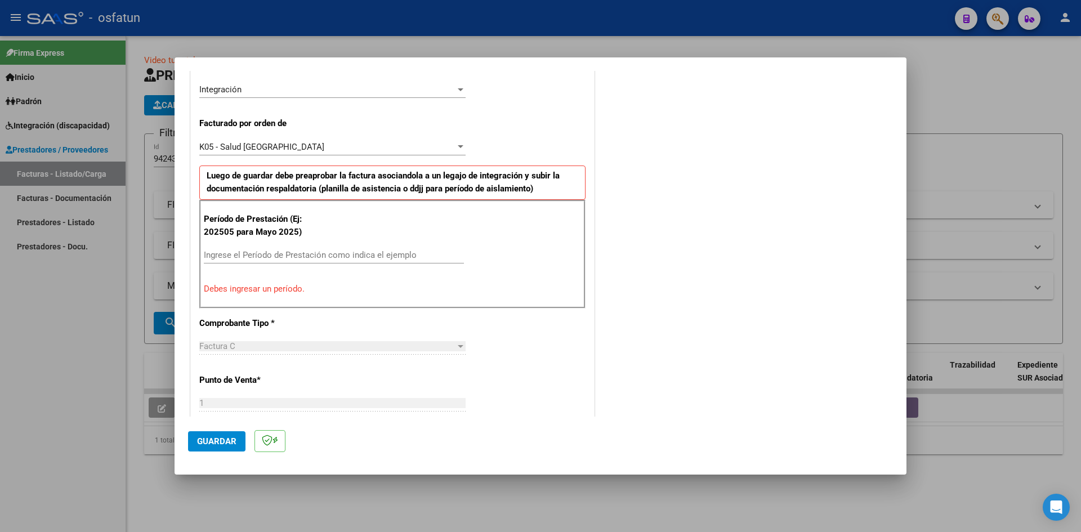
click at [330, 257] on input "Ingrese el Período de Prestación como indica el ejemplo" at bounding box center [334, 255] width 260 height 10
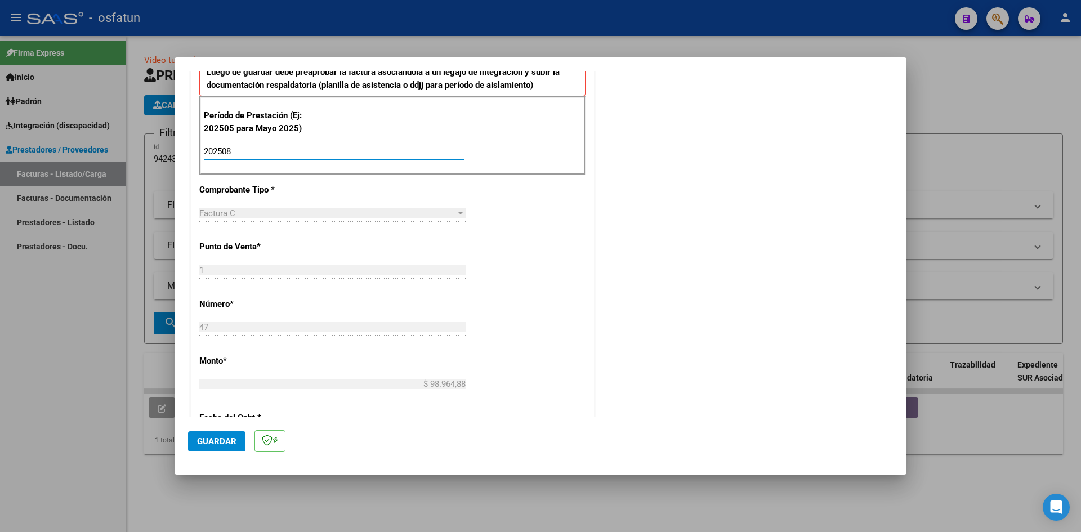
scroll to position [389, 0]
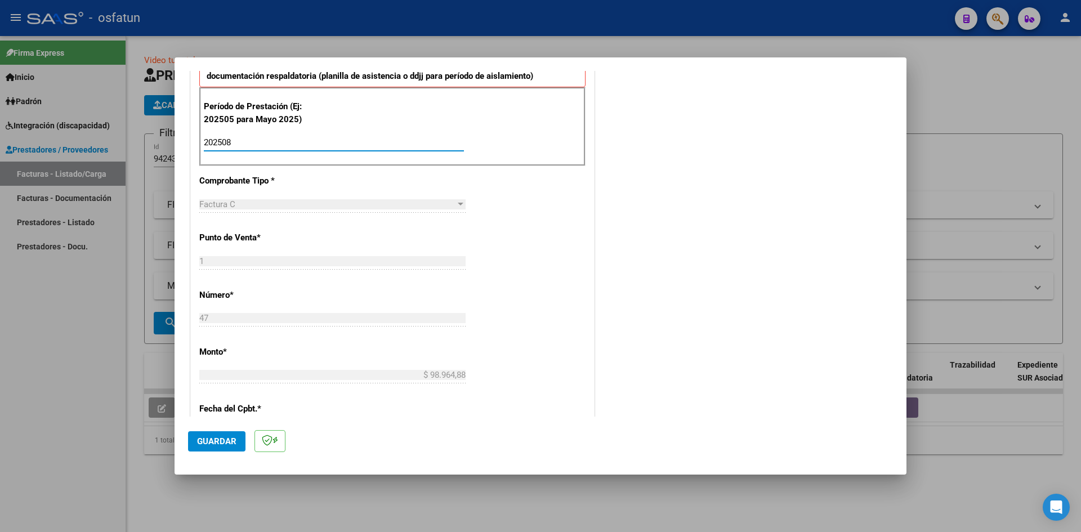
type input "202508"
click at [212, 444] on span "Guardar" at bounding box center [216, 441] width 39 height 10
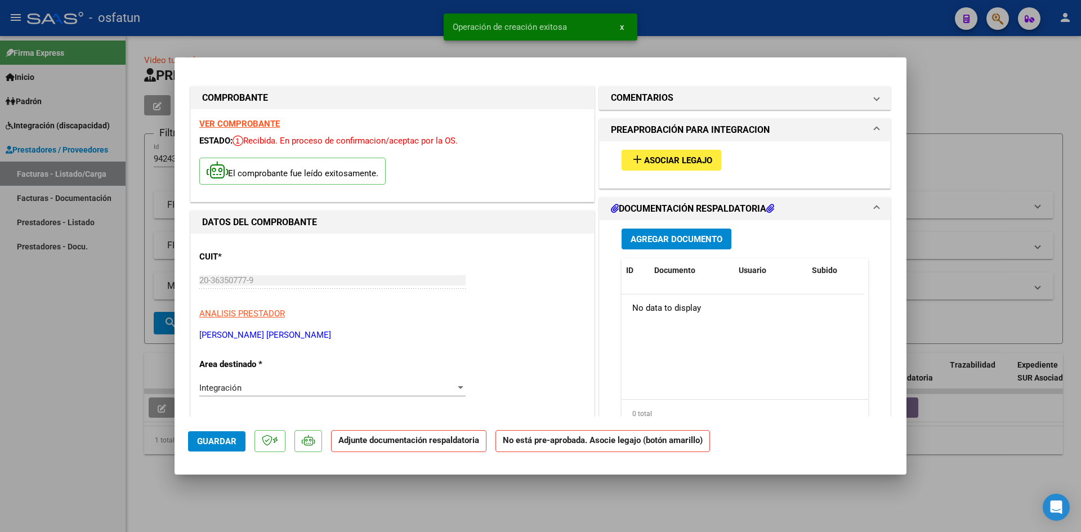
click at [671, 163] on span "Asociar Legajo" at bounding box center [678, 160] width 68 height 10
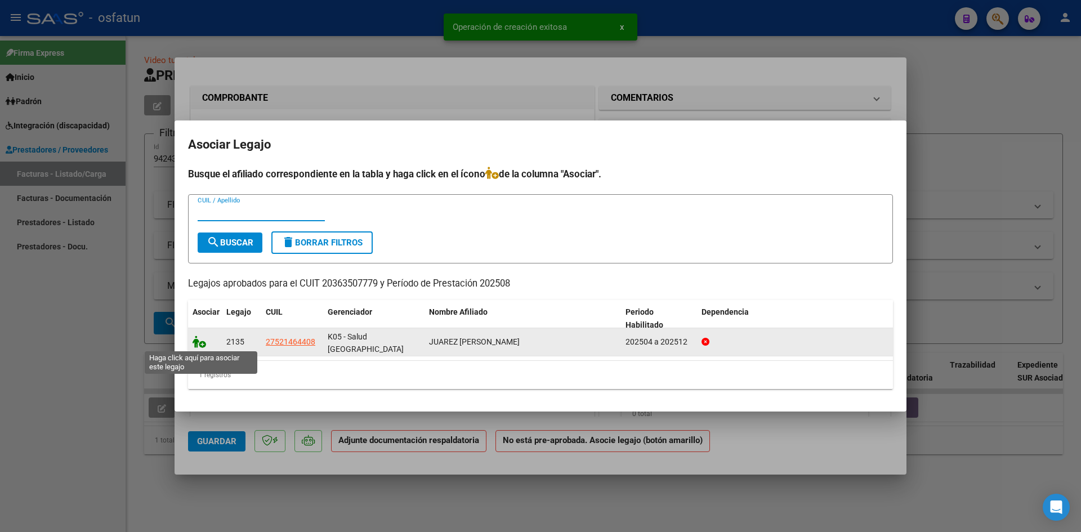
click at [198, 342] on icon at bounding box center [200, 342] width 14 height 12
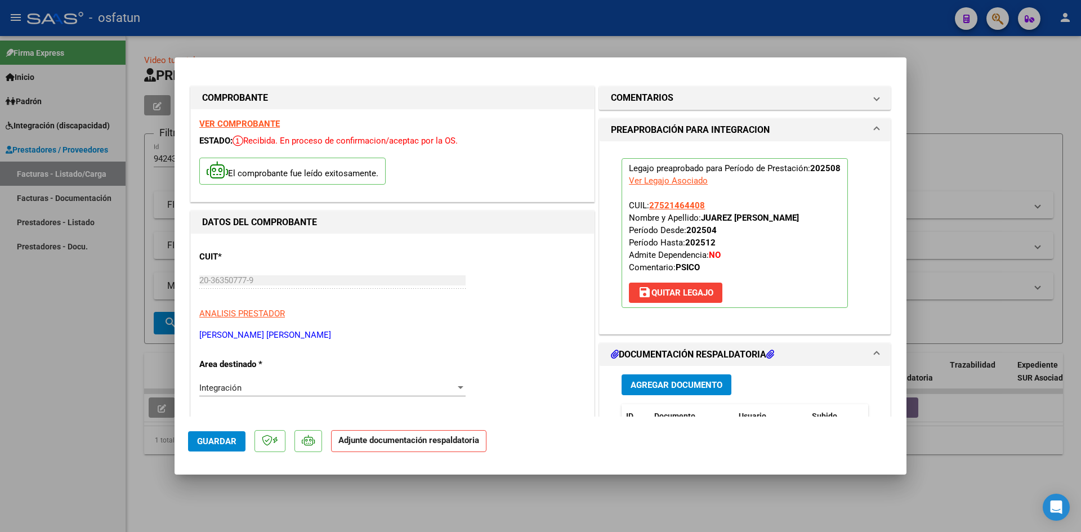
click at [653, 389] on span "Agregar Documento" at bounding box center [677, 385] width 92 height 10
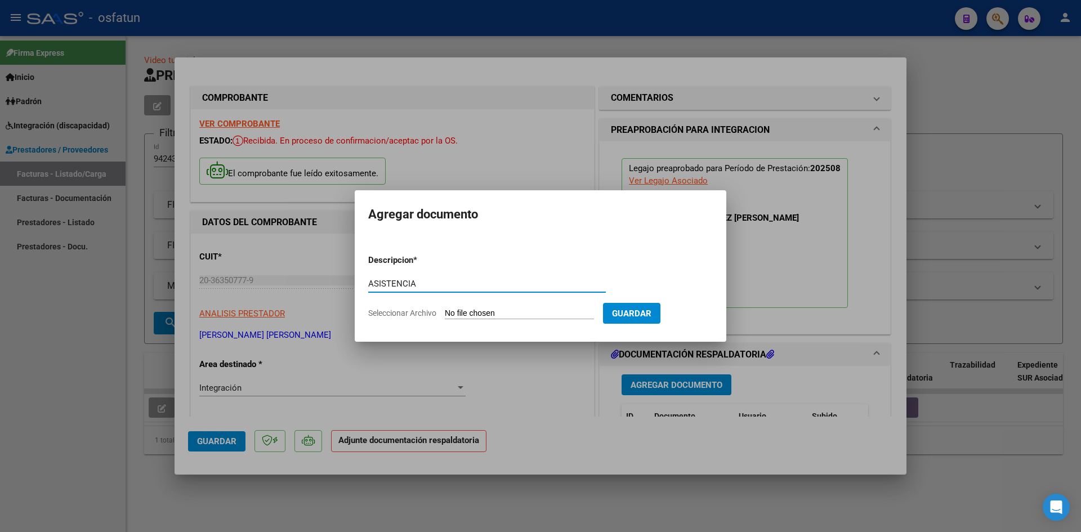
type input "ASISTENCIA"
click at [445, 309] on input "Seleccionar Archivo" at bounding box center [519, 314] width 149 height 11
type input "C:\fakepath\ASIST PSICOL AGOSTO.pdf"
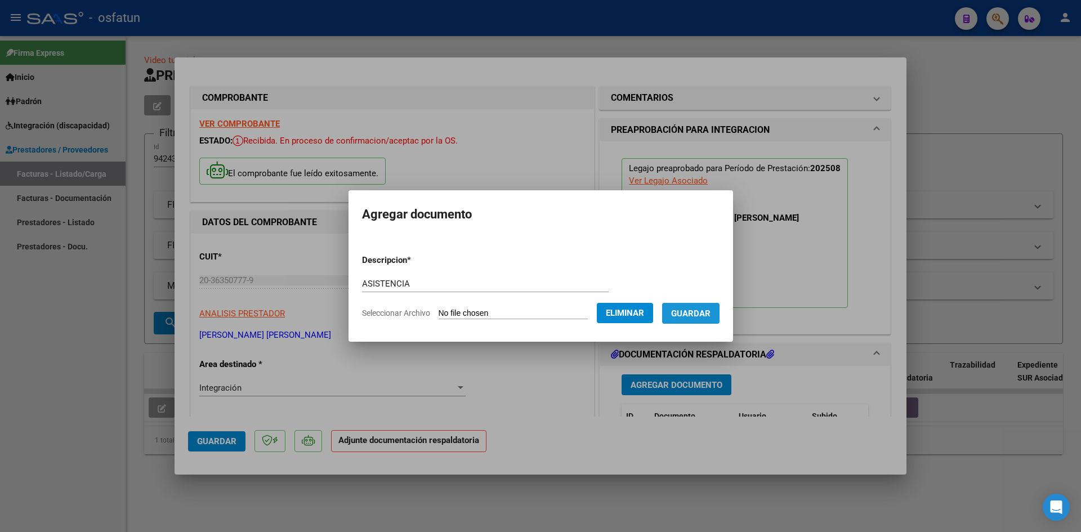
click at [699, 320] on button "Guardar" at bounding box center [690, 313] width 57 height 21
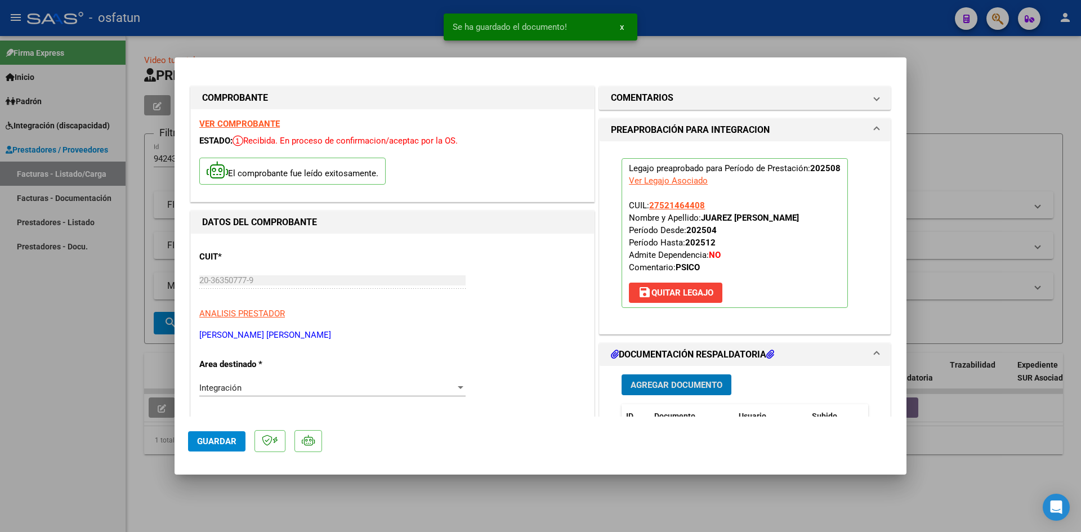
click at [666, 384] on span "Agregar Documento" at bounding box center [677, 385] width 92 height 10
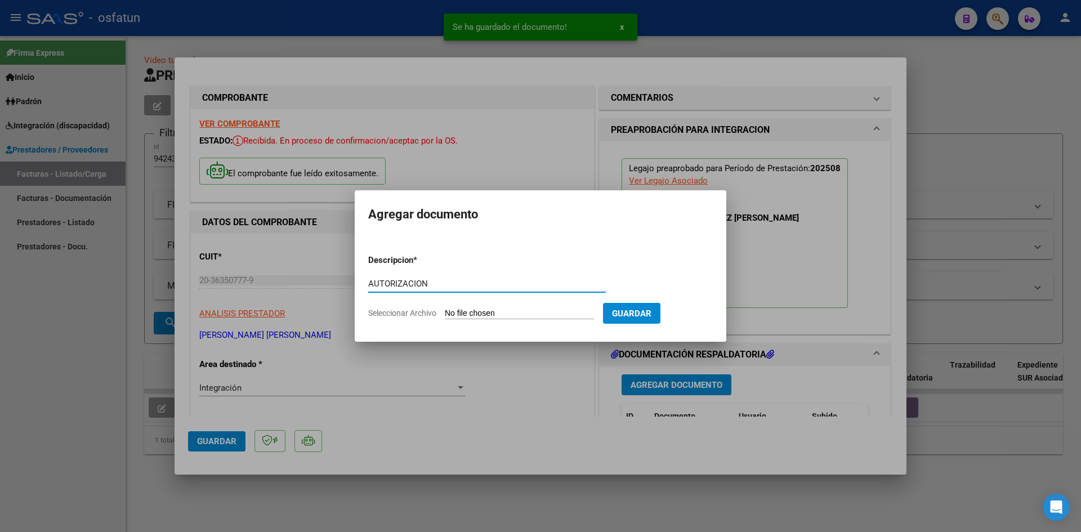
type input "AUTORIZACION"
click at [445, 309] on input "Seleccionar Archivo" at bounding box center [519, 314] width 149 height 11
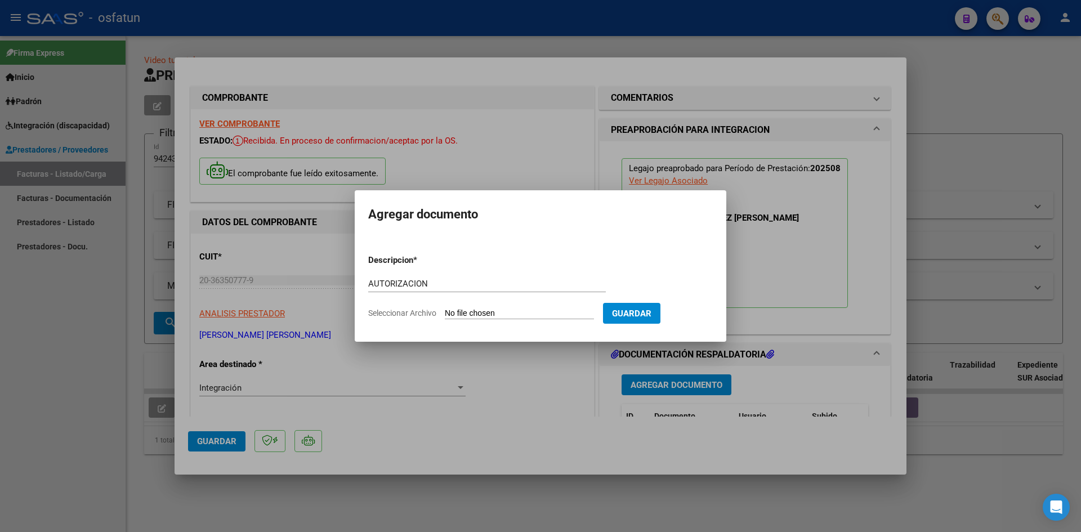
type input "C:\fakepath\Autorizaciones Psicologia.pdf"
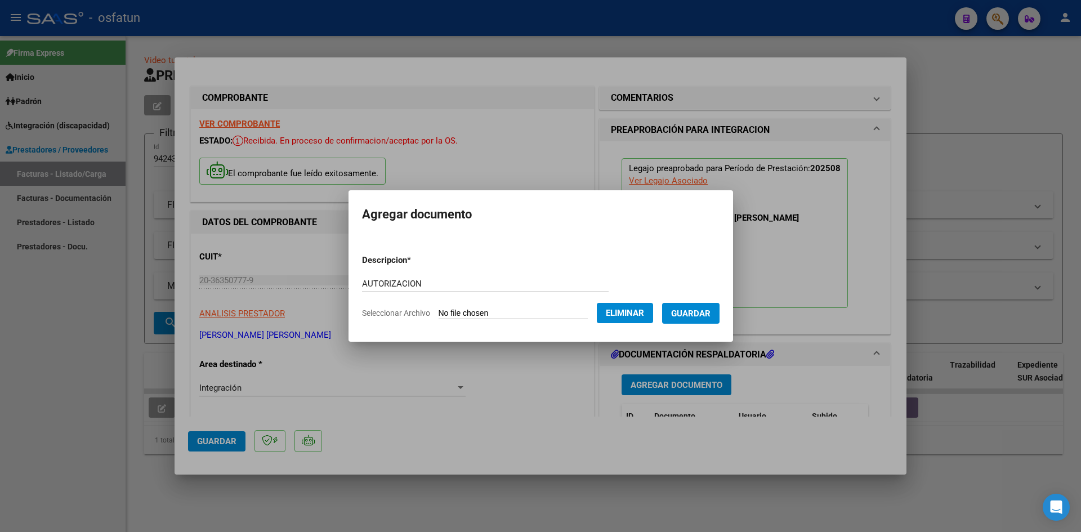
click at [711, 317] on span "Guardar" at bounding box center [690, 314] width 39 height 10
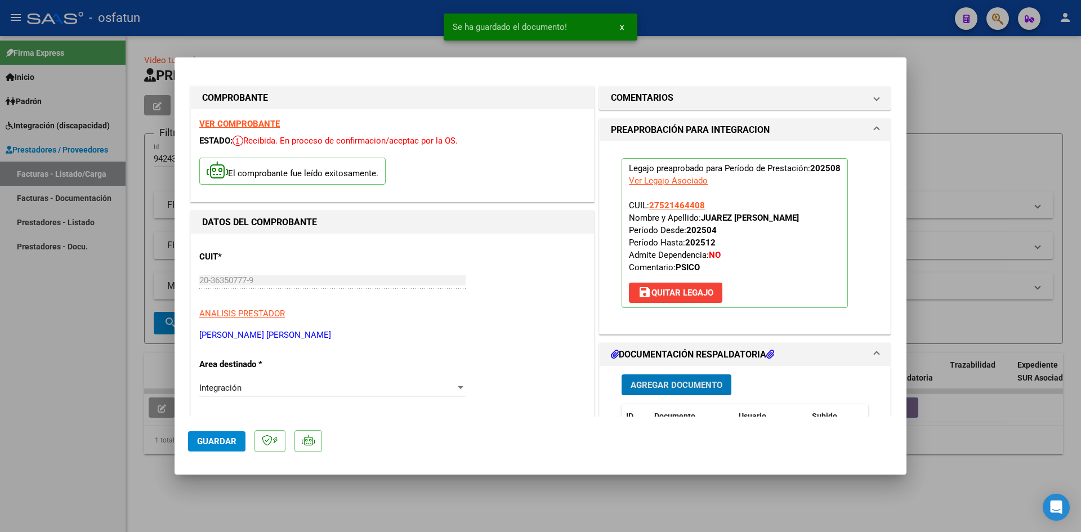
click at [232, 440] on span "Guardar" at bounding box center [216, 441] width 39 height 10
click at [0, 353] on div at bounding box center [540, 266] width 1081 height 532
type input "$ 0,00"
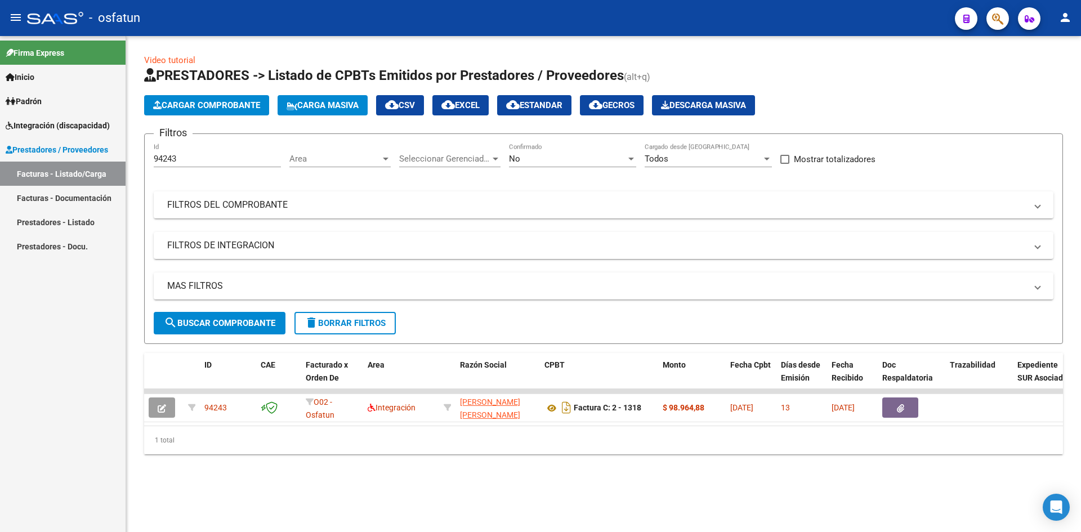
click at [227, 108] on span "Cargar Comprobante" at bounding box center [206, 105] width 107 height 10
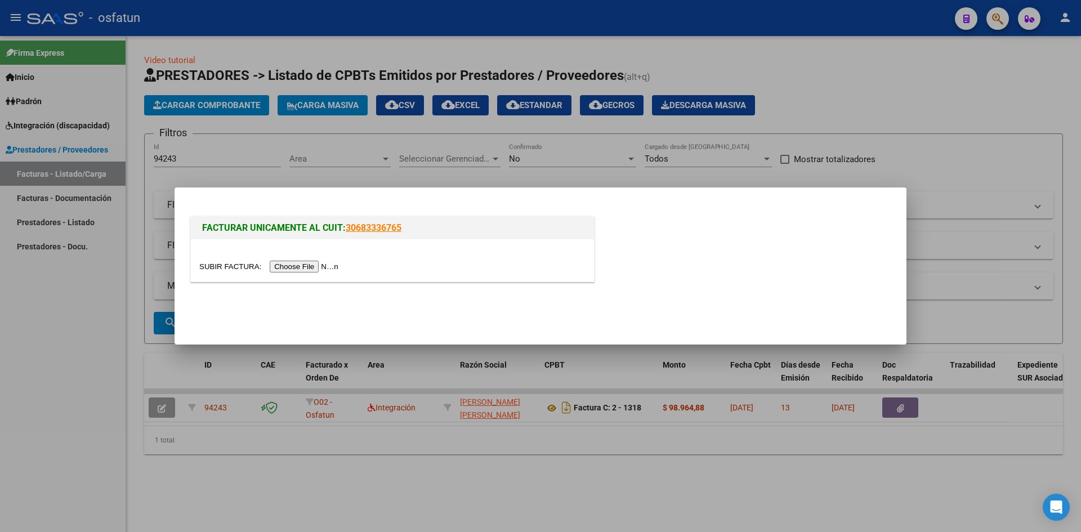
click at [289, 263] on input "file" at bounding box center [270, 267] width 142 height 12
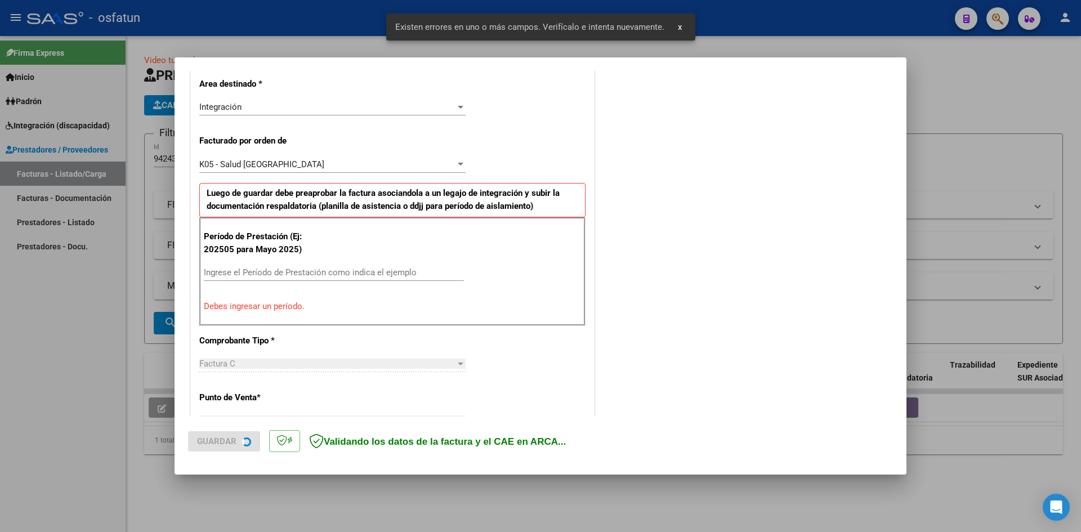
scroll to position [277, 0]
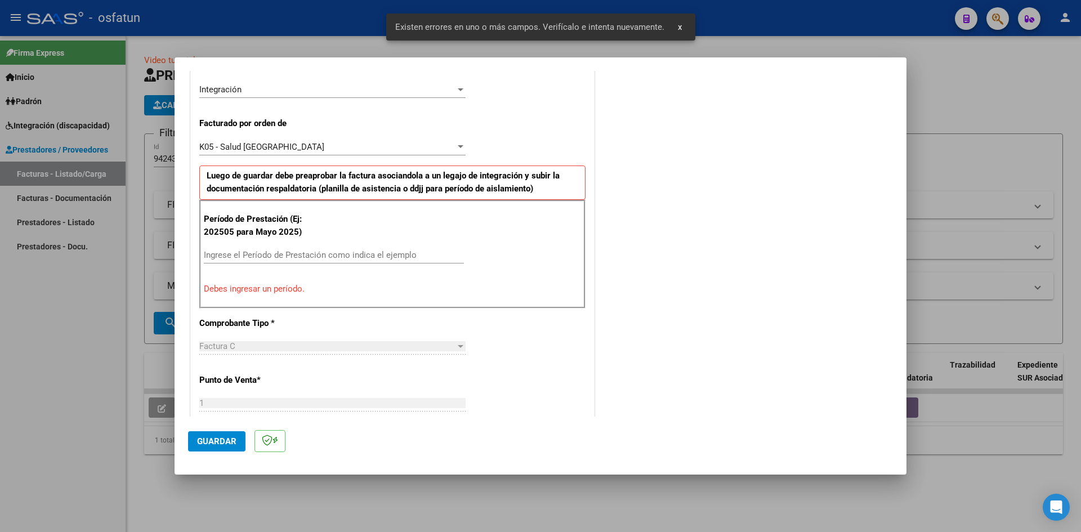
click at [237, 248] on div "Ingrese el Período de Prestación como indica el ejemplo" at bounding box center [334, 255] width 260 height 17
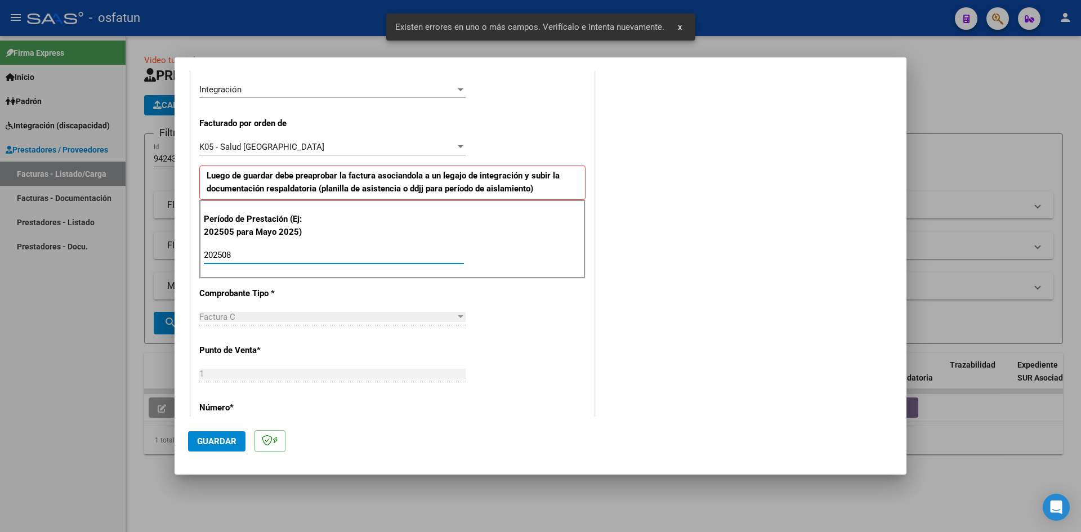
type input "202508"
click at [206, 438] on span "Guardar" at bounding box center [216, 441] width 39 height 10
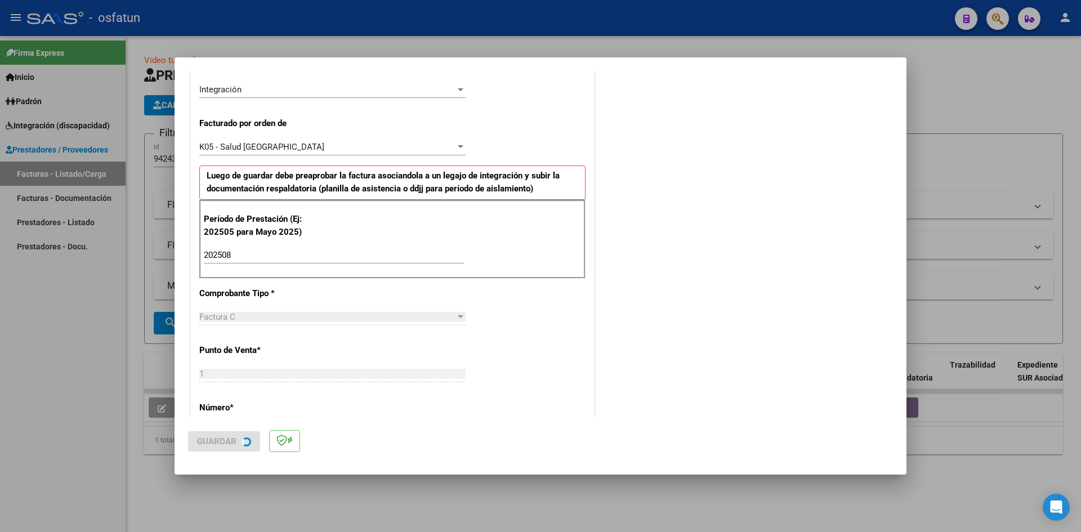
scroll to position [0, 0]
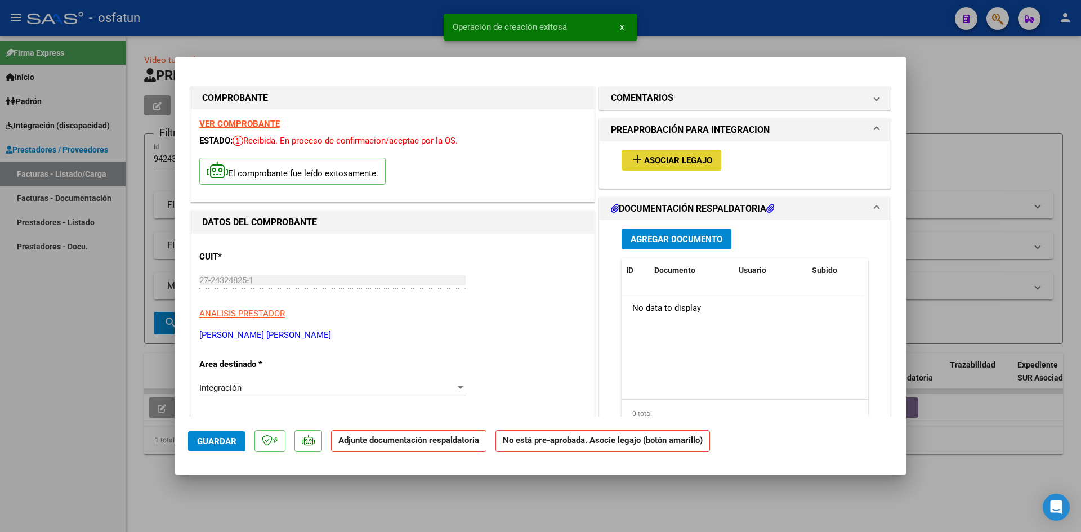
click at [688, 160] on span "Asociar Legajo" at bounding box center [678, 160] width 68 height 10
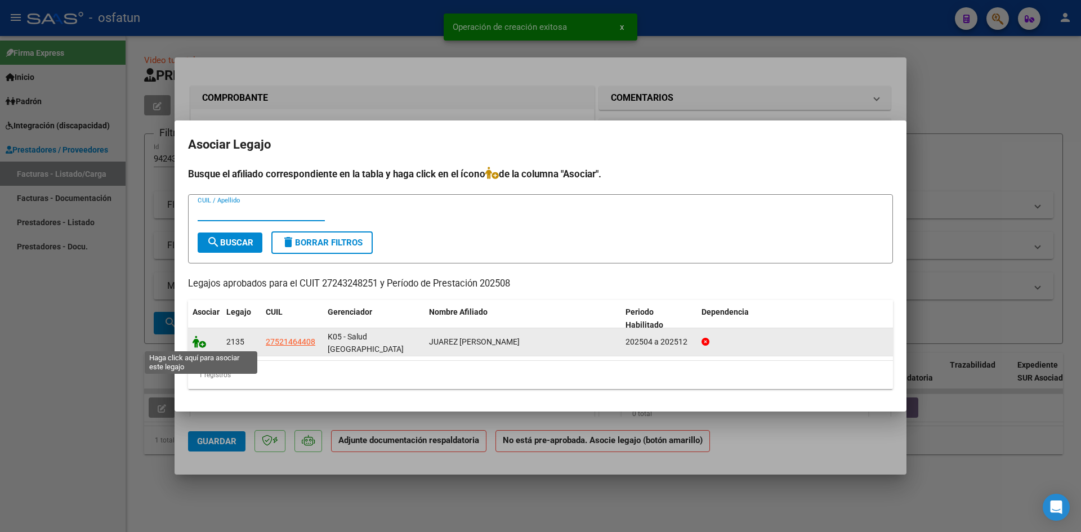
click at [197, 339] on icon at bounding box center [200, 342] width 14 height 12
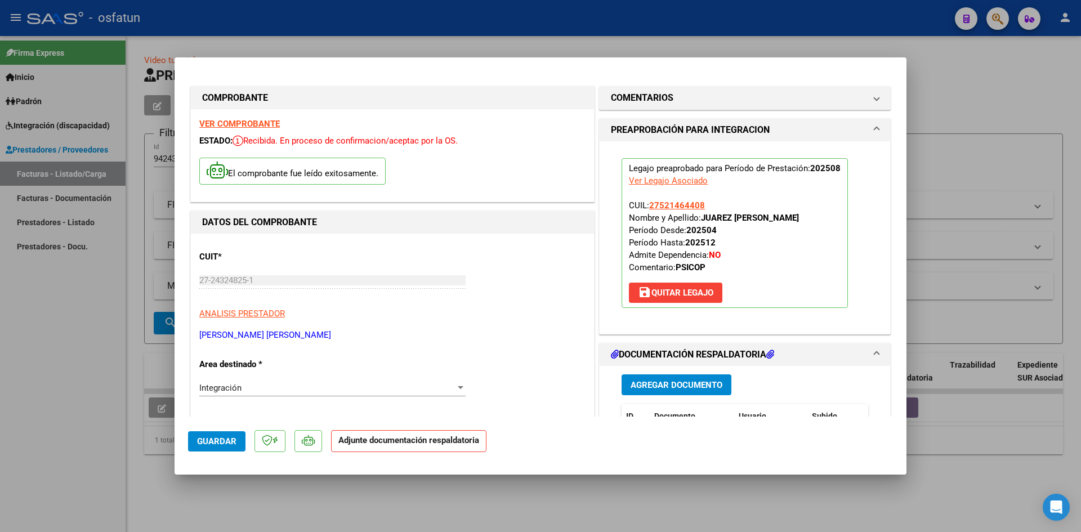
click at [656, 385] on span "Agregar Documento" at bounding box center [677, 385] width 92 height 10
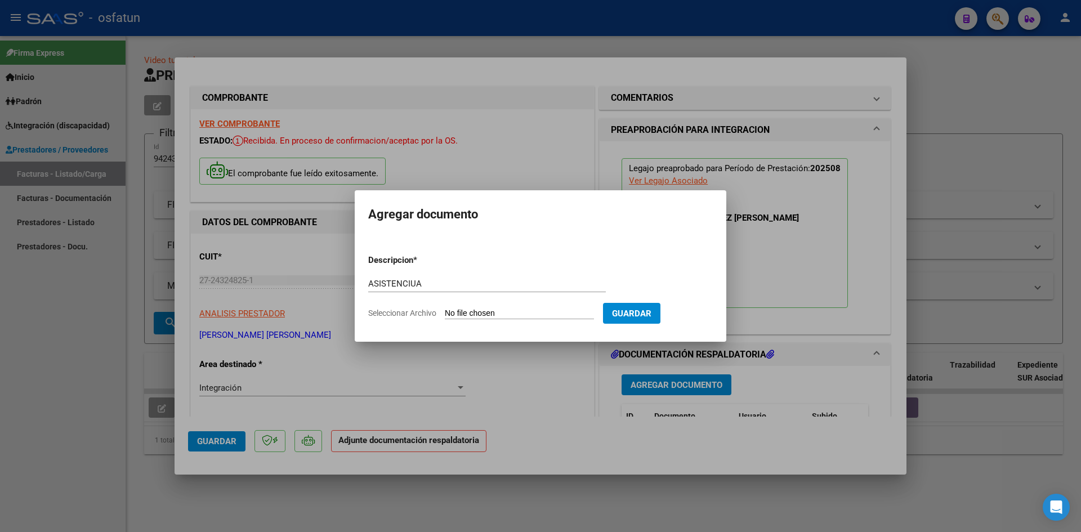
click at [461, 282] on input "ASISTENCIUA" at bounding box center [487, 284] width 238 height 10
type input "ASISTENCIA"
click at [445, 309] on input "Seleccionar Archivo" at bounding box center [519, 314] width 149 height 11
type input "C:\fakepath\ASIST PSICOPED AGOSTO.pdf"
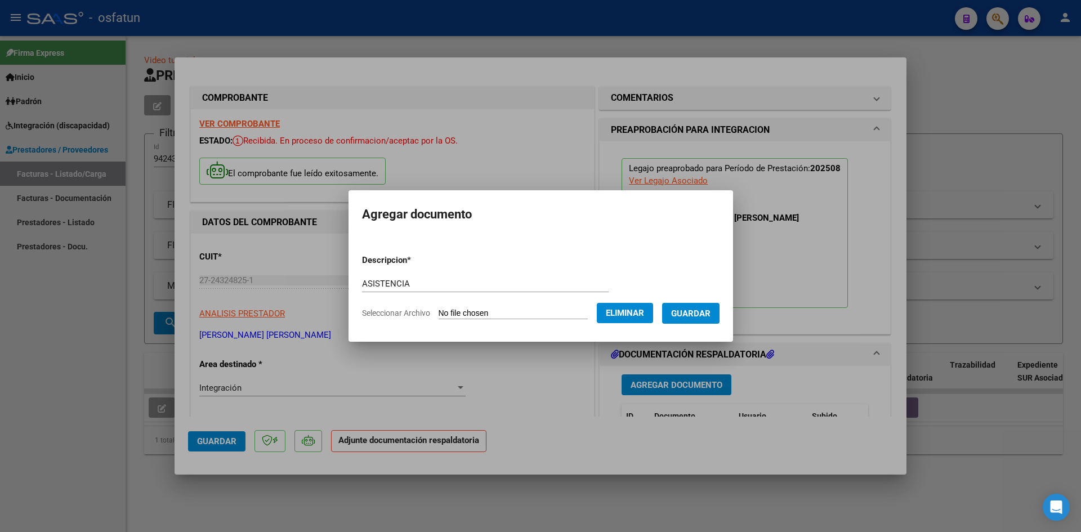
click at [699, 318] on span "Guardar" at bounding box center [690, 314] width 39 height 10
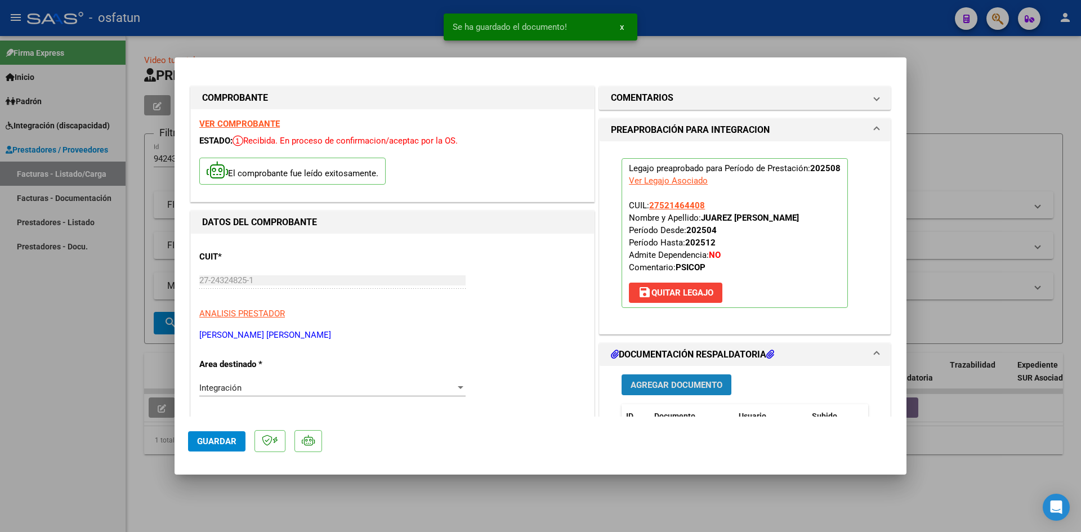
click at [647, 381] on span "Agregar Documento" at bounding box center [677, 385] width 92 height 10
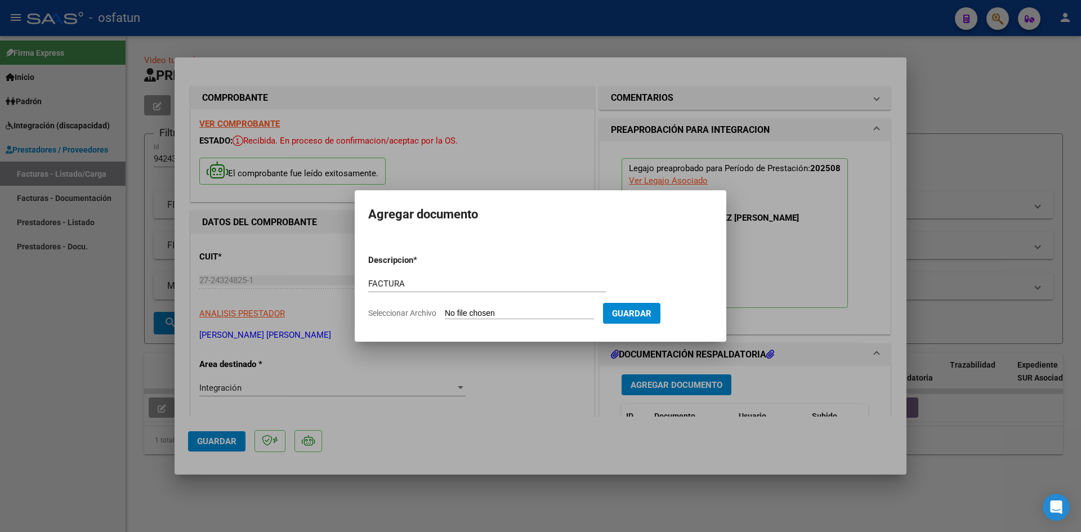
click at [445, 309] on input "Seleccionar Archivo" at bounding box center [519, 314] width 149 height 11
drag, startPoint x: 484, startPoint y: 275, endPoint x: 474, endPoint y: 279, distance: 10.4
click at [475, 279] on div "FACTURA Escriba aquí una descripcion" at bounding box center [487, 283] width 238 height 17
drag, startPoint x: 461, startPoint y: 287, endPoint x: 279, endPoint y: 261, distance: 184.3
click at [279, 261] on div "COMPROBANTE VER COMPROBANTE ESTADO: Recibida. En proceso de confirmacion/acepta…" at bounding box center [540, 266] width 1081 height 532
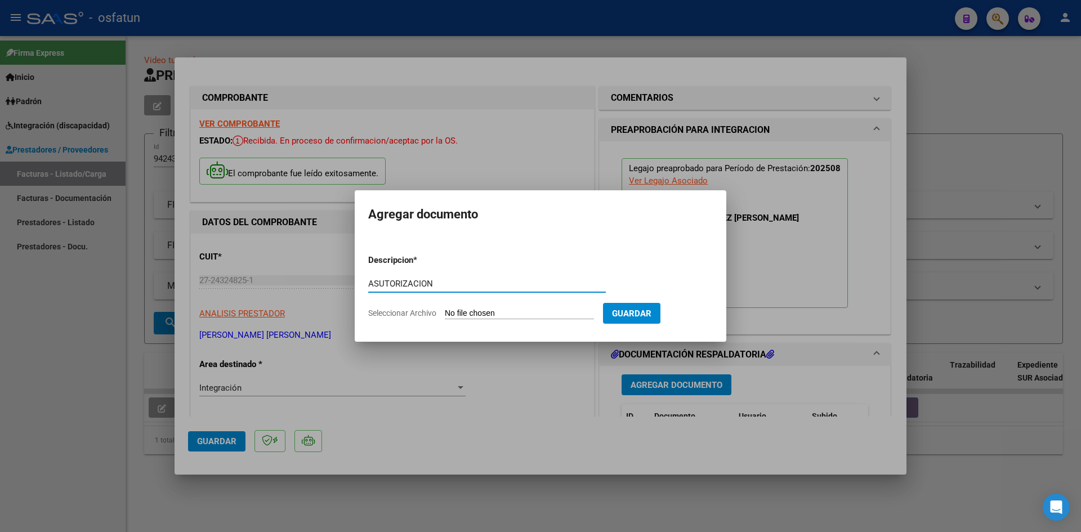
type input "ASUTORIZACION"
click at [445, 309] on input "Seleccionar Archivo" at bounding box center [519, 314] width 149 height 11
type input "C:\fakepath\Autorizaciones Psicopedagogia.pdf"
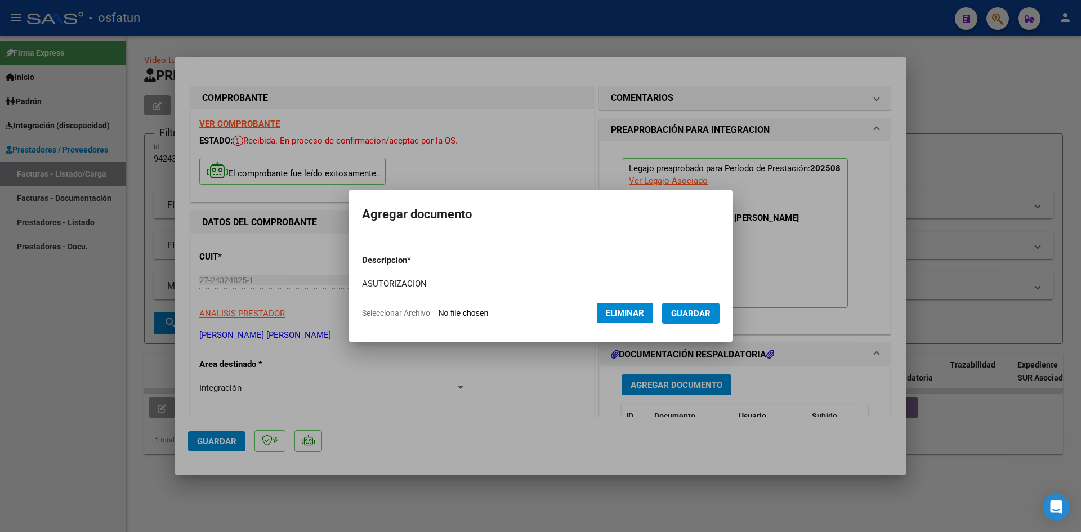
click at [711, 311] on span "Guardar" at bounding box center [690, 314] width 39 height 10
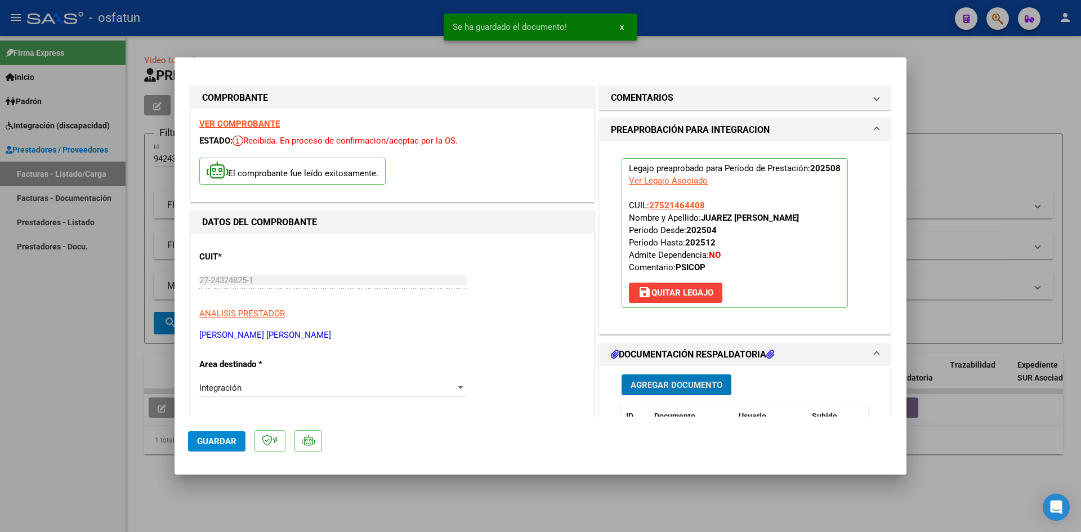
scroll to position [338, 0]
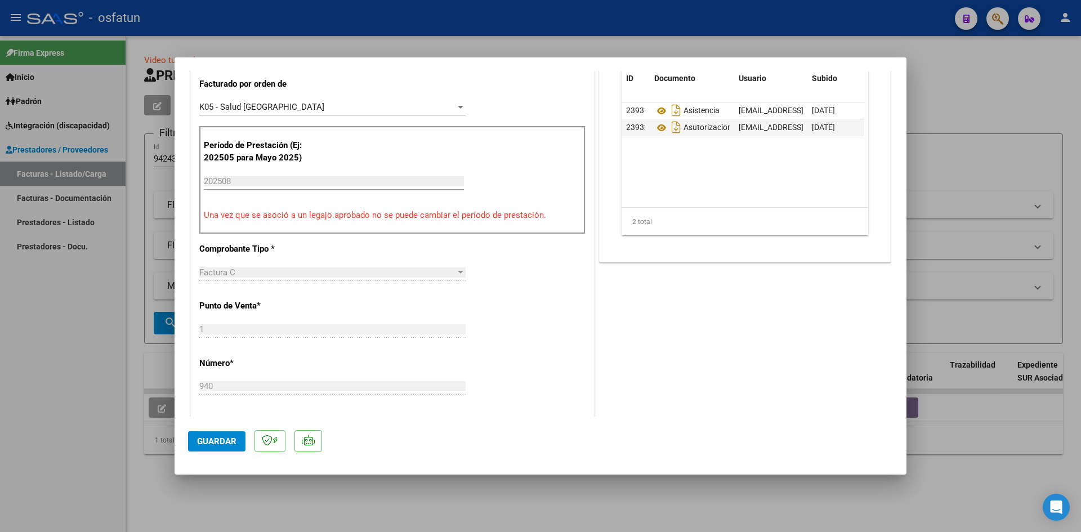
click at [200, 437] on span "Guardar" at bounding box center [216, 441] width 39 height 10
click at [213, 442] on span "Guardar" at bounding box center [216, 441] width 39 height 10
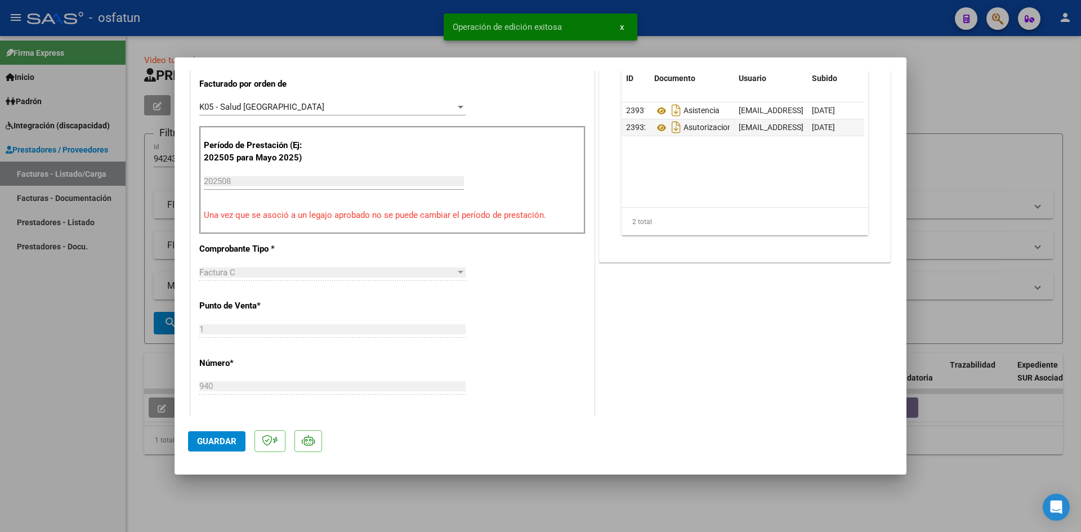
click at [57, 406] on div at bounding box center [540, 266] width 1081 height 532
type input "$ 0,00"
